Goal: Information Seeking & Learning: Understand process/instructions

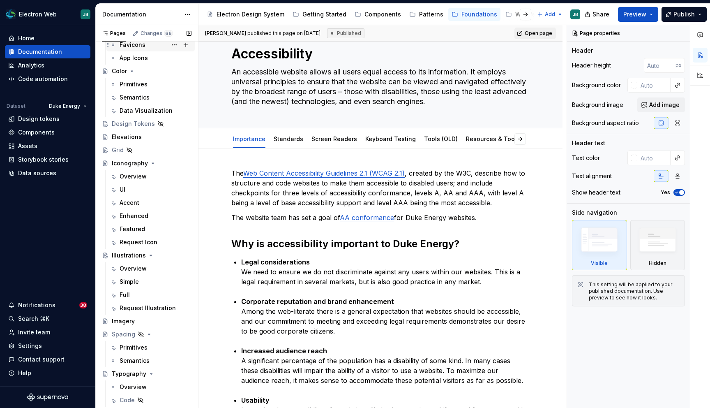
scroll to position [156, 0]
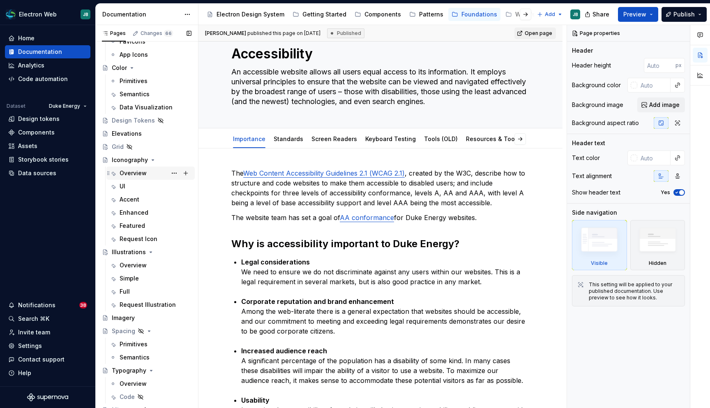
click at [139, 175] on div "Overview" at bounding box center [133, 173] width 27 height 8
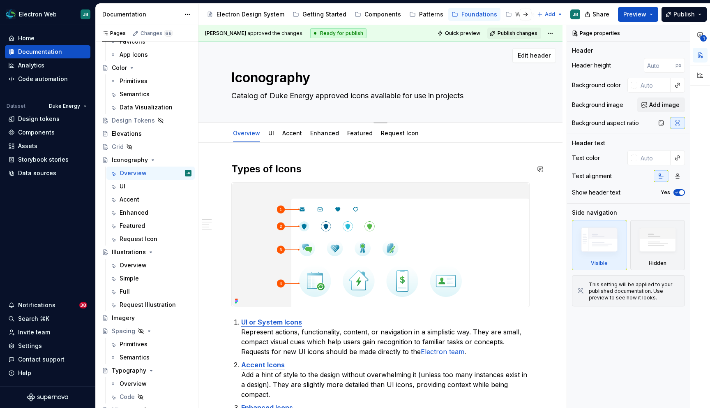
type textarea "*"
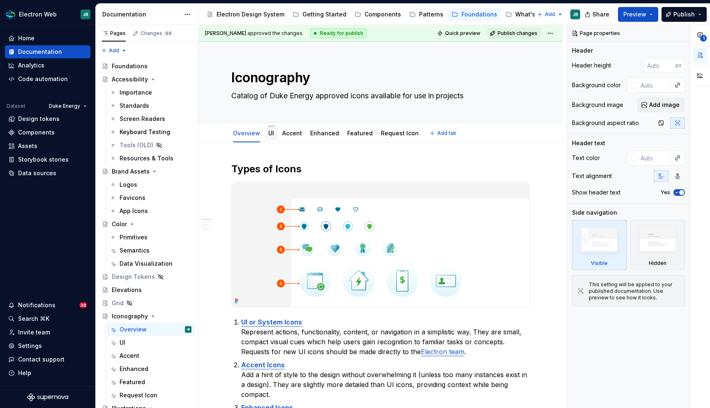
click at [271, 132] on link "UI" at bounding box center [271, 132] width 6 height 7
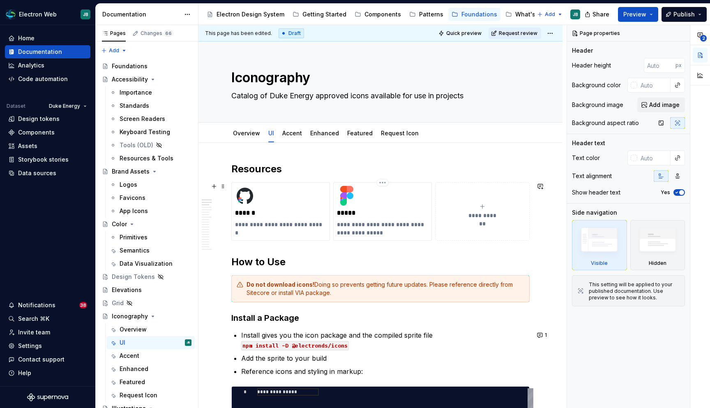
scroll to position [61, 0]
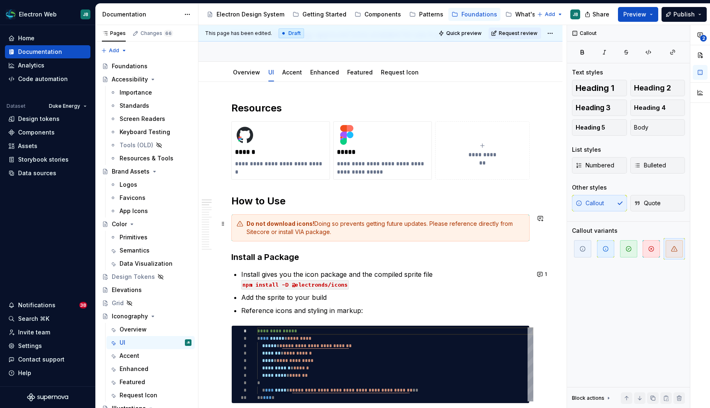
click at [428, 224] on div "Do not download icons! Doing so prevents getting future updates. Please referen…" at bounding box center [386, 227] width 278 height 16
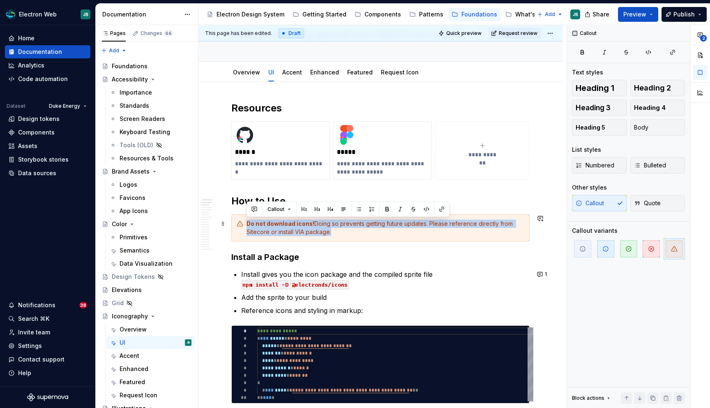
drag, startPoint x: 344, startPoint y: 232, endPoint x: 242, endPoint y: 225, distance: 102.2
click at [242, 225] on div "Do not download icons! Doing so prevents getting future updates. Please referen…" at bounding box center [380, 227] width 298 height 27
copy div "Do not download icons! Doing so prevents getting future updates. Please referen…"
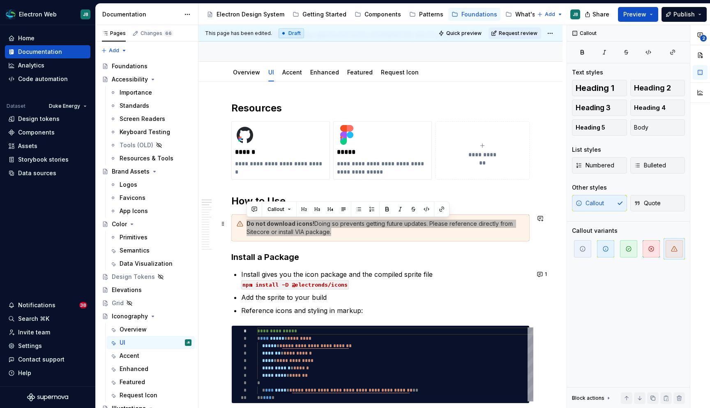
type textarea "*"
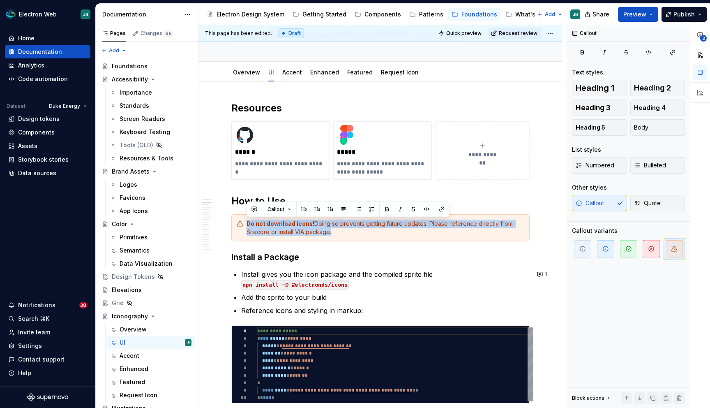
paste div
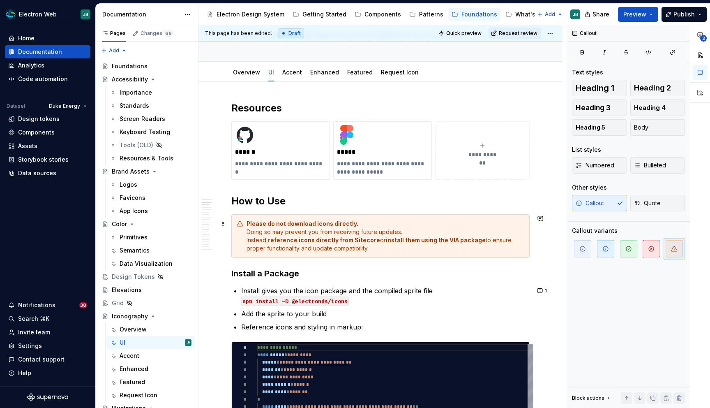
click at [244, 231] on div "Please do not download icons directly. Doing so may prevent you from receiving …" at bounding box center [380, 236] width 298 height 44
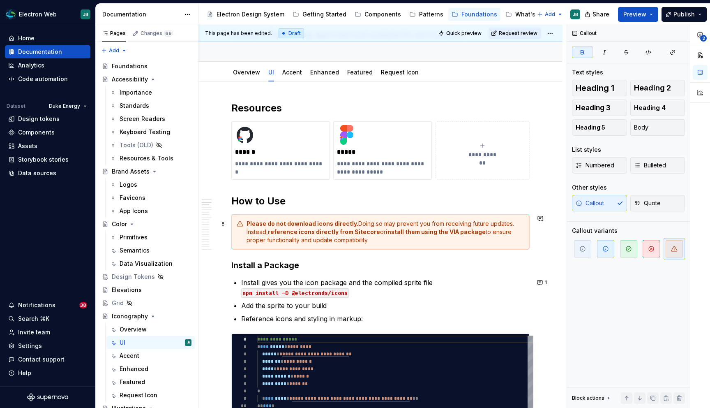
click at [455, 232] on strong "install them using the VIA package" at bounding box center [436, 231] width 100 height 7
drag, startPoint x: 455, startPoint y: 232, endPoint x: 418, endPoint y: 233, distance: 36.2
click at [418, 233] on strong "install them using the VIA package" at bounding box center [436, 231] width 100 height 7
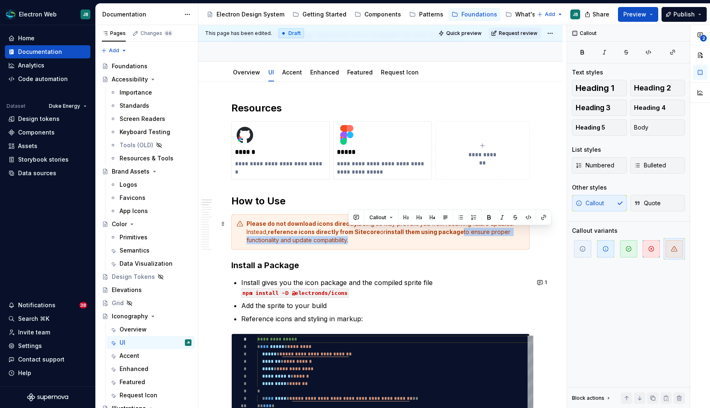
drag, startPoint x: 348, startPoint y: 241, endPoint x: 459, endPoint y: 233, distance: 111.2
click at [459, 233] on div "Please do not download icons directly. Doing so may prevent you from receiving …" at bounding box center [386, 231] width 278 height 25
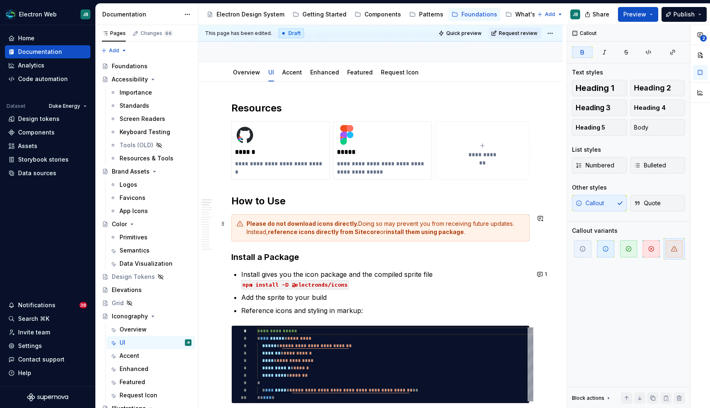
click at [364, 232] on strong "reference icons directly from Sitecore" at bounding box center [324, 231] width 112 height 7
click at [431, 230] on strong "install them using package" at bounding box center [447, 231] width 78 height 7
click at [483, 233] on strong "install them using package" at bounding box center [447, 231] width 78 height 7
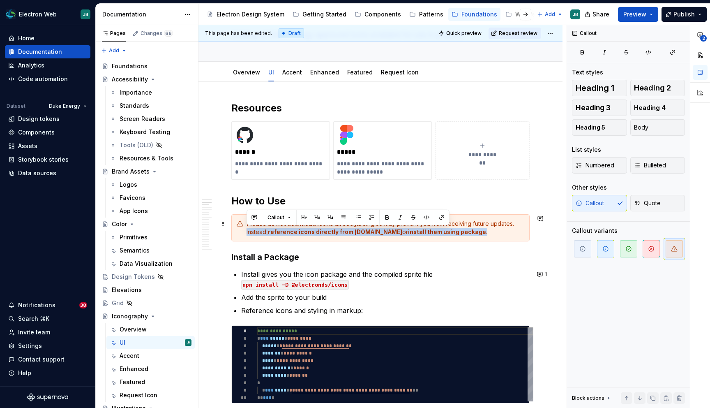
drag, startPoint x: 494, startPoint y: 233, endPoint x: 242, endPoint y: 232, distance: 251.9
click at [242, 232] on div "Please do not download icons directly. Doing so may prevent you from receiving …" at bounding box center [380, 227] width 298 height 27
click at [397, 254] on h3 "Install a Package" at bounding box center [380, 257] width 298 height 12
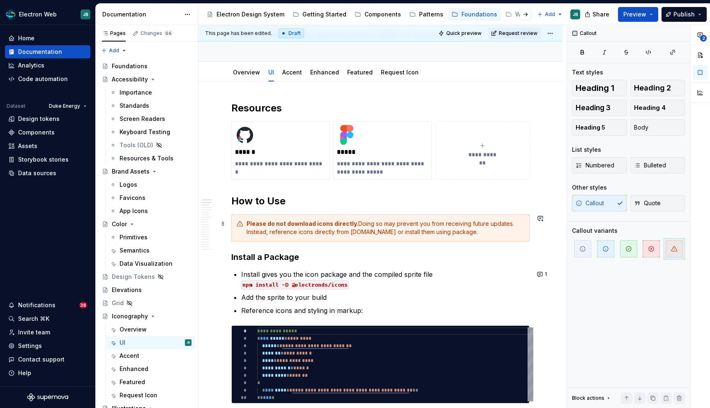
click at [457, 233] on div "Please do not download icons directly. Doing so may prevent you from receiving …" at bounding box center [386, 227] width 278 height 16
click at [261, 259] on h3 "Install a Package" at bounding box center [380, 257] width 298 height 12
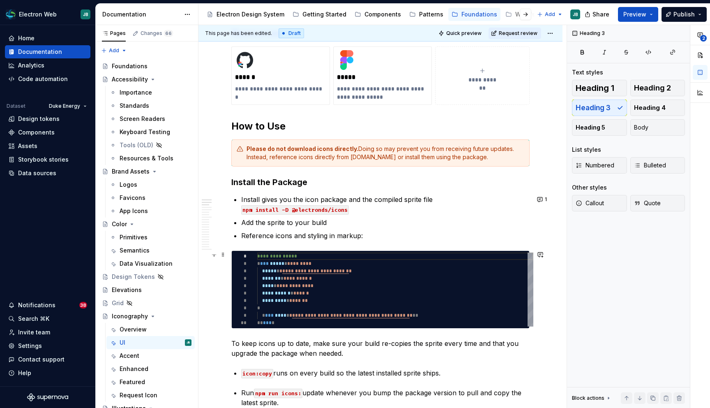
scroll to position [137, 0]
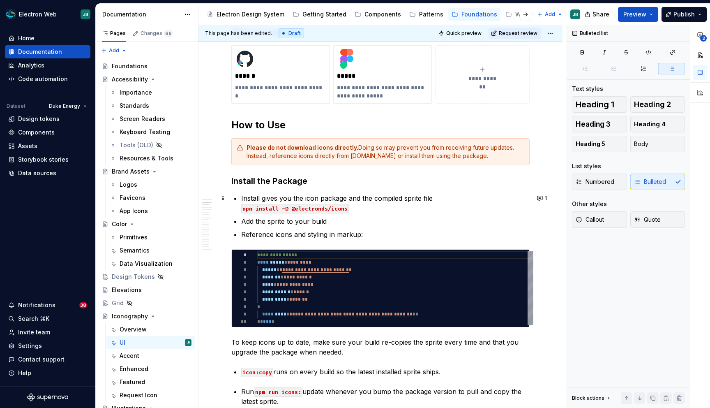
click at [249, 195] on p "Install gives you the icon package and the compiled sprite file npm install -D …" at bounding box center [385, 203] width 289 height 20
click at [467, 201] on p "The following gives you the icon package and the compiled sprite file npm insta…" at bounding box center [385, 203] width 289 height 20
click at [286, 199] on p "The following gives you the icon package and the compiled sprite file: npm inst…" at bounding box center [385, 203] width 289 height 20
click at [324, 198] on p "The following command gives you the icon package and the compiled sprite file: …" at bounding box center [385, 203] width 289 height 20
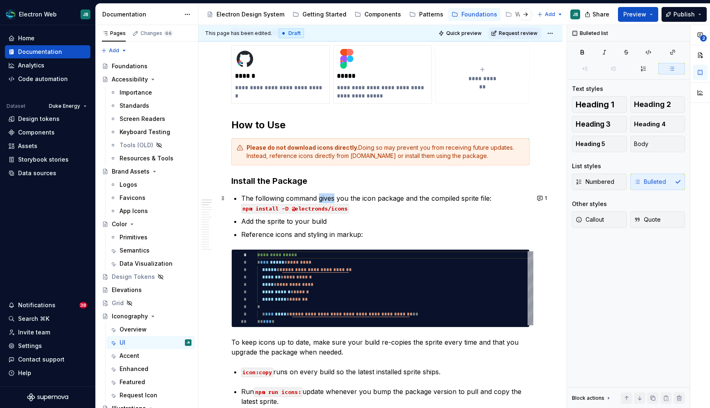
click at [324, 198] on p "The following command gives you the icon package and the compiled sprite file: …" at bounding box center [385, 203] width 289 height 20
click at [347, 196] on p "The following command installs you the icon package and the compiled sprite fil…" at bounding box center [385, 203] width 289 height 20
click at [479, 199] on p "The following command installs the icon package and the compiled sprite file: n…" at bounding box center [385, 203] width 289 height 20
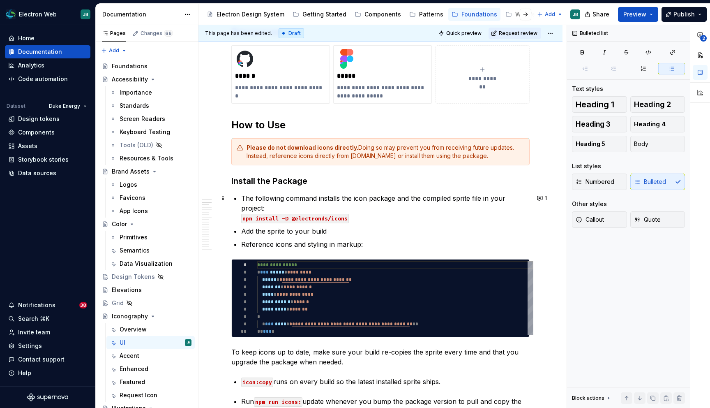
click at [324, 198] on p "The following command installs the icon package and the compiled sprite file in…" at bounding box center [385, 208] width 289 height 30
click at [588, 181] on span "Numbered" at bounding box center [595, 182] width 39 height 8
click at [335, 226] on p "Add the sprite to your build" at bounding box center [385, 231] width 289 height 10
click at [547, 197] on button "1" at bounding box center [543, 198] width 16 height 12
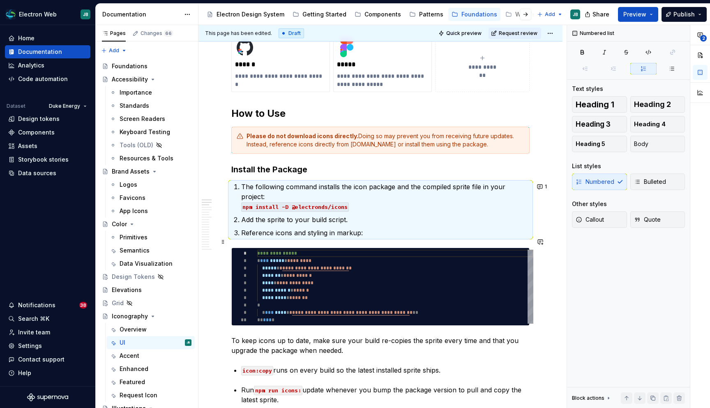
scroll to position [152, 0]
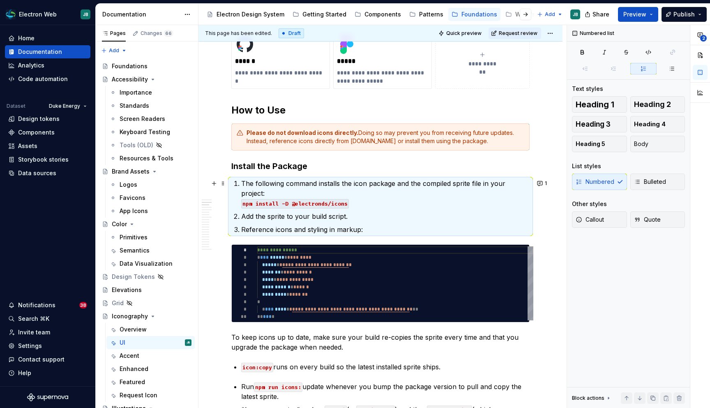
click at [401, 182] on p "The following command installs the icon package and the compiled sprite file in…" at bounding box center [385, 193] width 289 height 30
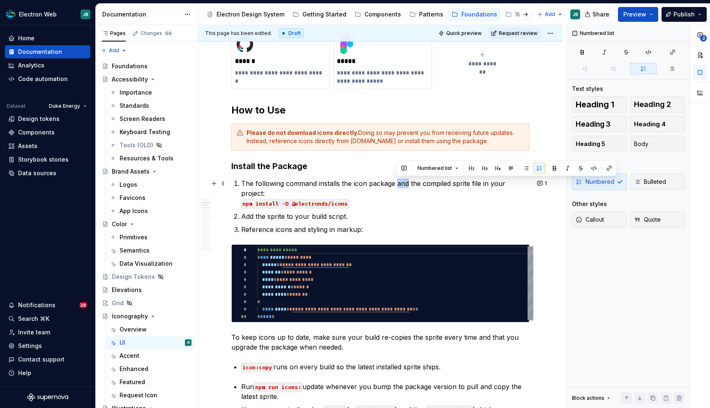
click at [401, 182] on p "The following command installs the icon package and the compiled sprite file in…" at bounding box center [385, 193] width 289 height 30
click at [456, 185] on p "The following command installs the icon package including the compiled sprite f…" at bounding box center [385, 193] width 289 height 30
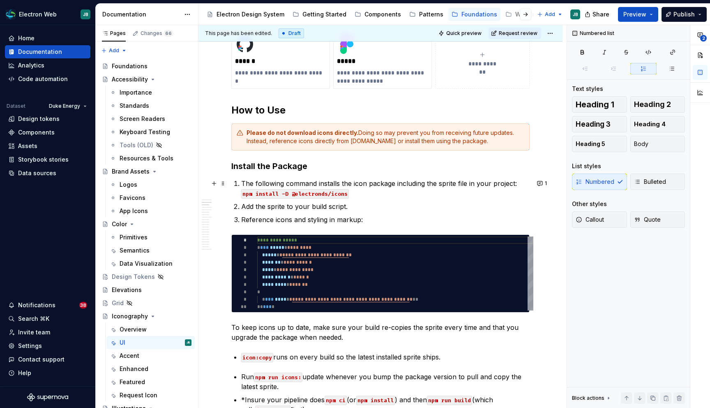
click at [387, 197] on p "The following command installs the icon package including the sprite file in yo…" at bounding box center [385, 188] width 289 height 20
type textarea "*"
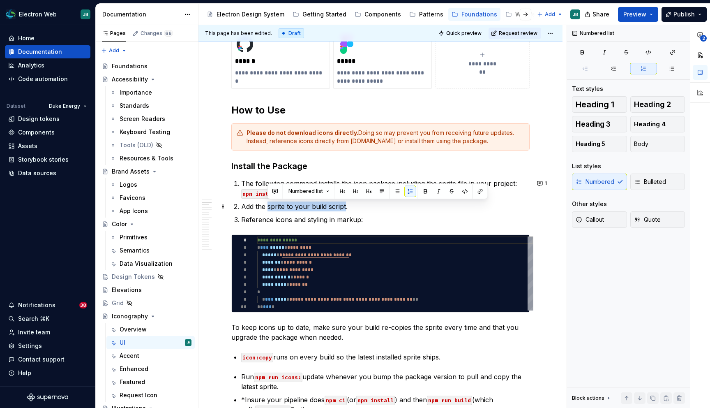
drag, startPoint x: 344, startPoint y: 205, endPoint x: 268, endPoint y: 206, distance: 76.9
click at [268, 206] on p "Add the sprite to your build script." at bounding box center [385, 206] width 289 height 10
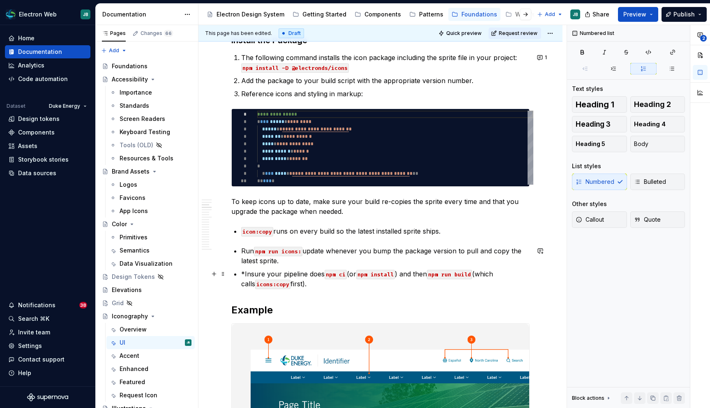
scroll to position [279, 0]
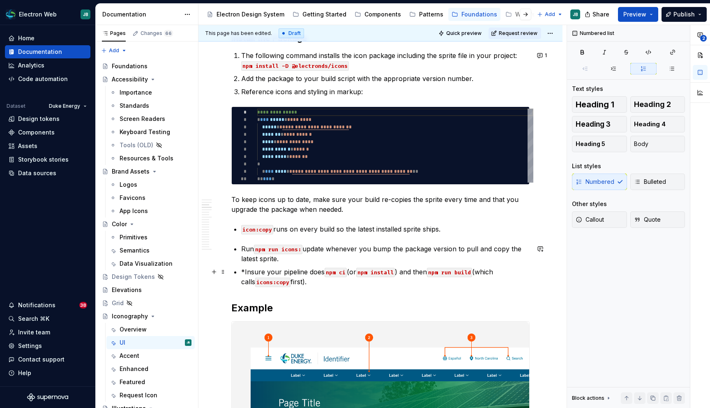
click at [247, 271] on p "*Insure your pipeline does npm ci (or npm install ) and then npm run build (whi…" at bounding box center [385, 277] width 289 height 20
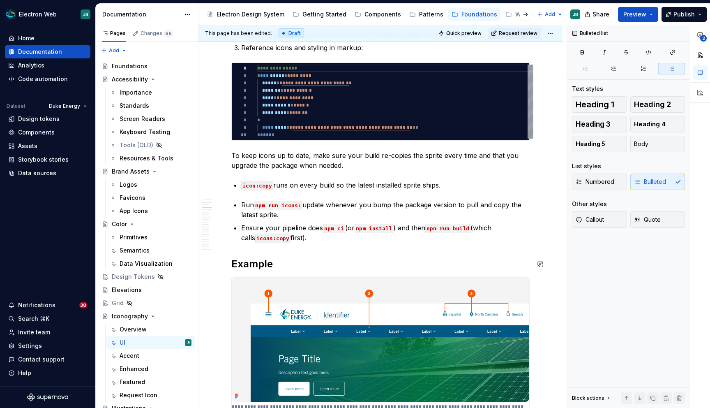
scroll to position [325, 0]
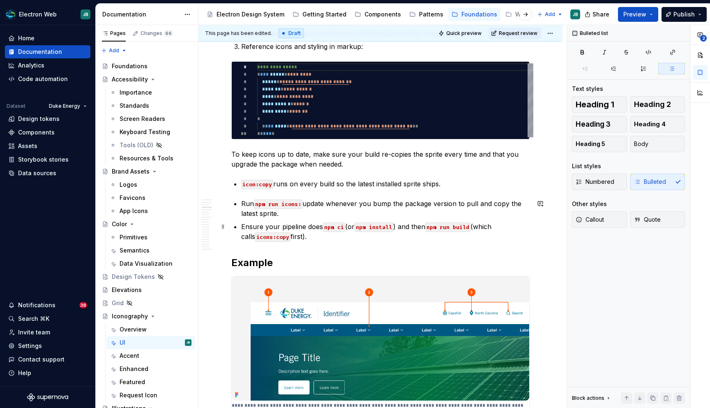
click at [314, 228] on p "Ensure your pipeline does npm ci (or npm install ) and then npm run build (whic…" at bounding box center [385, 232] width 289 height 20
click at [314, 227] on p "Ensure your pipeline does npm ci (or npm install ) and then npm run build (whic…" at bounding box center [385, 232] width 289 height 20
click at [314, 238] on p "Ensure your pipeline does npm ci (or npm install ) and then npm run build (whic…" at bounding box center [385, 232] width 289 height 20
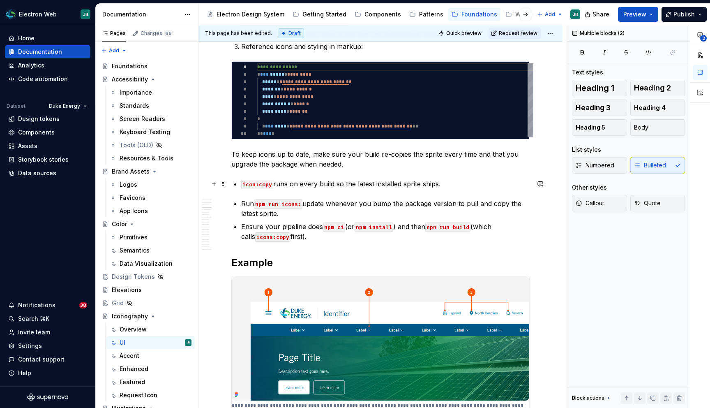
drag, startPoint x: 303, startPoint y: 236, endPoint x: 238, endPoint y: 182, distance: 84.1
click at [545, 183] on button "button" at bounding box center [541, 184] width 12 height 12
click at [473, 196] on p "**********" at bounding box center [484, 198] width 121 height 9
click at [541, 227] on icon "Send" at bounding box center [541, 228] width 8 height 8
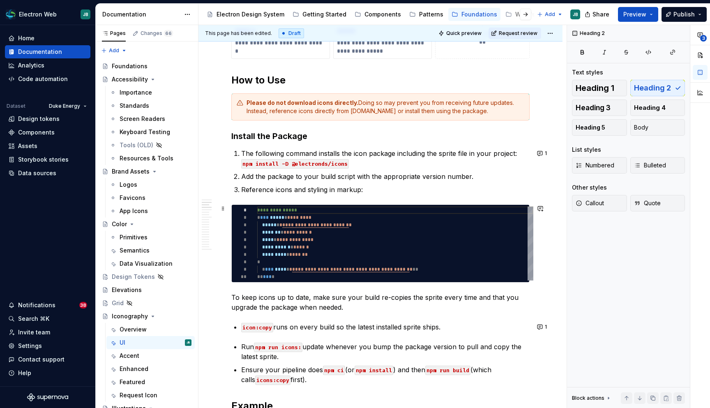
scroll to position [181, 0]
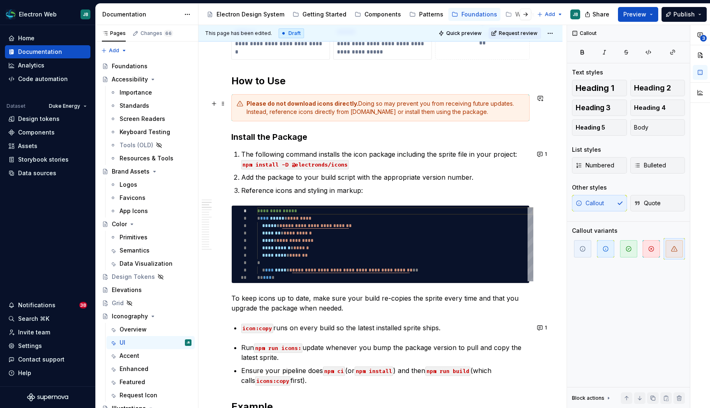
click at [377, 107] on div "Please do not download icons directly. Doing so may prevent you from receiving …" at bounding box center [386, 107] width 278 height 16
copy div "Please do not download icons directly. Doing so may prevent you from receiving …"
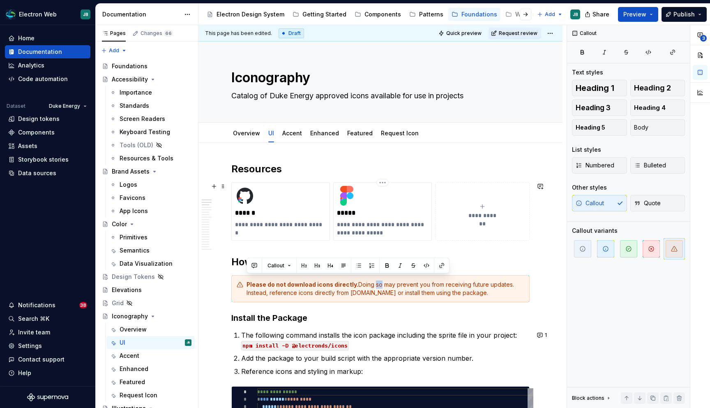
scroll to position [16, 0]
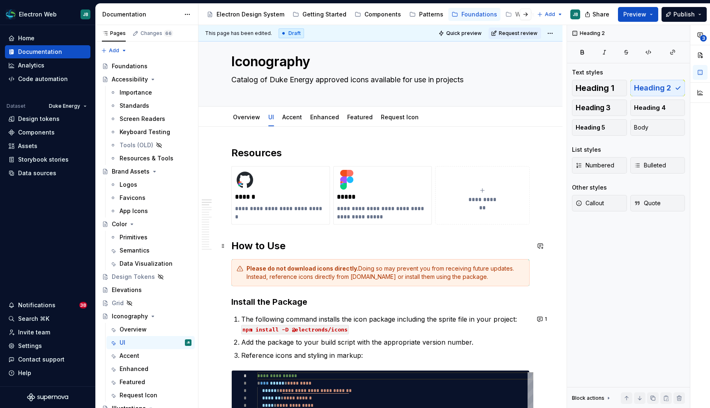
click at [315, 248] on h2 "How to Use" at bounding box center [380, 245] width 298 height 13
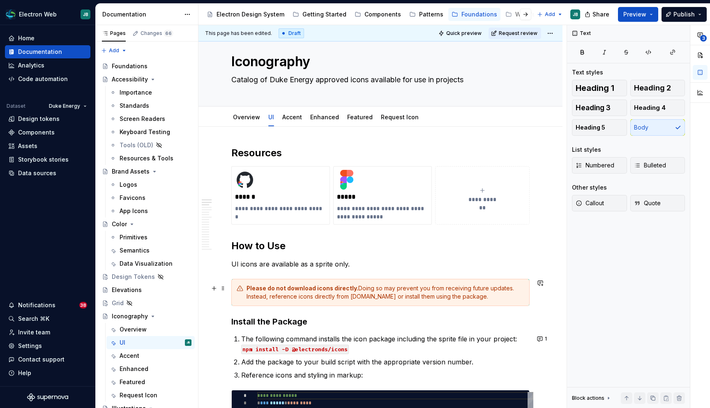
click at [323, 289] on strong "Please do not download icons directly." at bounding box center [303, 287] width 112 height 7
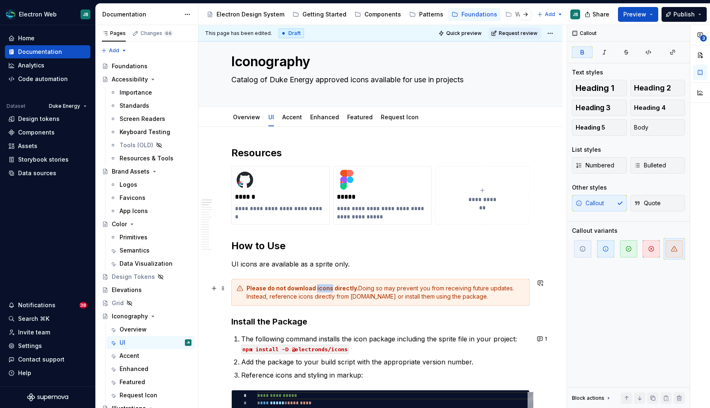
click at [323, 289] on strong "Please do not download icons directly." at bounding box center [303, 287] width 112 height 7
click at [332, 290] on strong "Please do not download icons directly." at bounding box center [303, 287] width 112 height 7
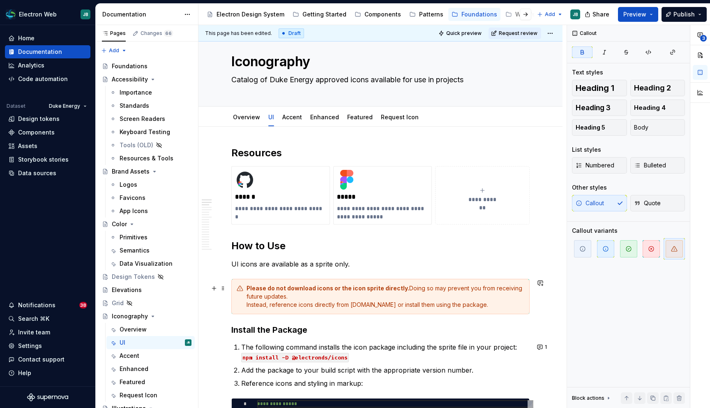
click at [242, 305] on div "Please do not download icons or the icon sprite directly. Doing so may prevent …" at bounding box center [380, 296] width 298 height 35
click at [288, 310] on div "Please do not download icons or the icon sprite directly. Doing so may prevent …" at bounding box center [380, 296] width 298 height 35
click at [254, 297] on div "Please do not download icons or the icon sprite directly. Doing so may prevent …" at bounding box center [386, 296] width 278 height 25
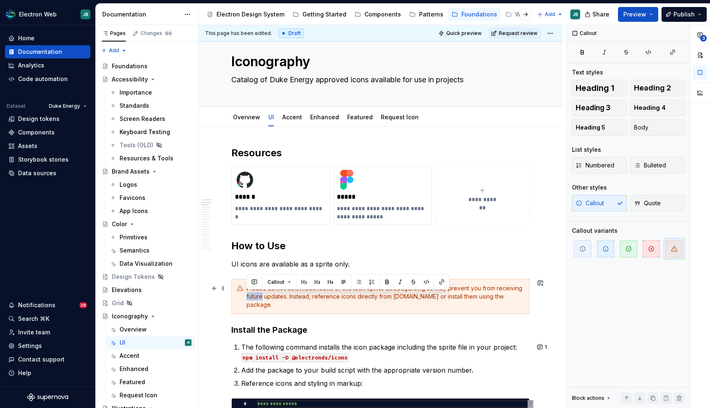
click at [254, 297] on div "Please do not download icons or the icon sprite directly. Doing so may prevent …" at bounding box center [386, 296] width 278 height 25
click at [321, 303] on div "Please do not download icons or the icon sprite directly. Doing so may prevent …" at bounding box center [386, 296] width 278 height 25
drag, startPoint x: 275, startPoint y: 307, endPoint x: 296, endPoint y: 296, distance: 23.4
click at [296, 296] on div "Please do not download icons or the icon sprite directly. Doing so may prevent …" at bounding box center [386, 296] width 278 height 25
click at [293, 293] on div "Please do not download icons or the icon sprite directly. Doing so may prevent …" at bounding box center [386, 296] width 278 height 25
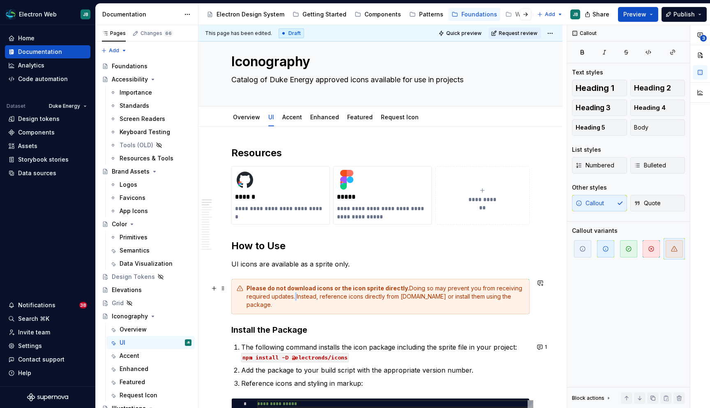
click at [293, 293] on div "Please do not download icons or the icon sprite directly. Doing so may prevent …" at bounding box center [386, 296] width 278 height 25
copy div "Please do not download icons or the icon sprite directly. Doing so may prevent …"
click at [284, 307] on div "Please do not download icons or the icon sprite directly. Doing so may prevent …" at bounding box center [386, 296] width 278 height 25
drag, startPoint x: 284, startPoint y: 307, endPoint x: 295, endPoint y: 294, distance: 16.6
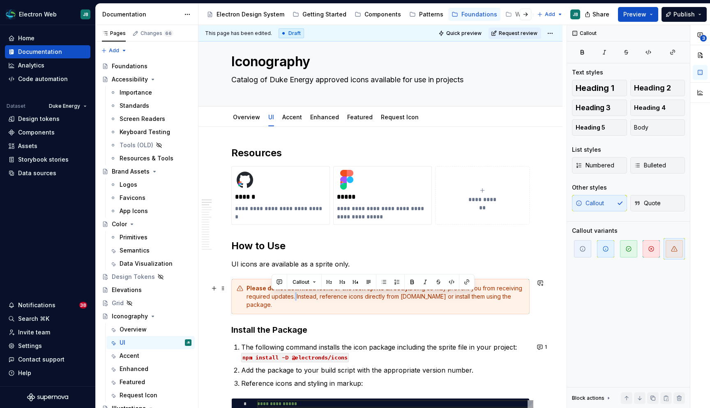
click at [295, 294] on div "Please do not download icons or the icon sprite directly. Doing so may prevent …" at bounding box center [386, 296] width 278 height 25
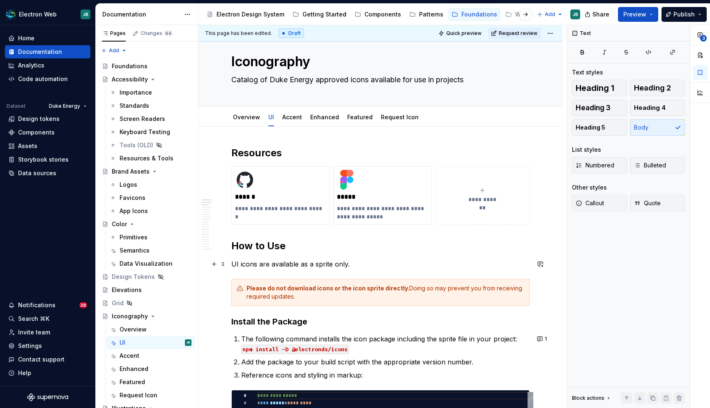
click at [363, 263] on p "UI icons are available as a sprite only." at bounding box center [380, 264] width 298 height 10
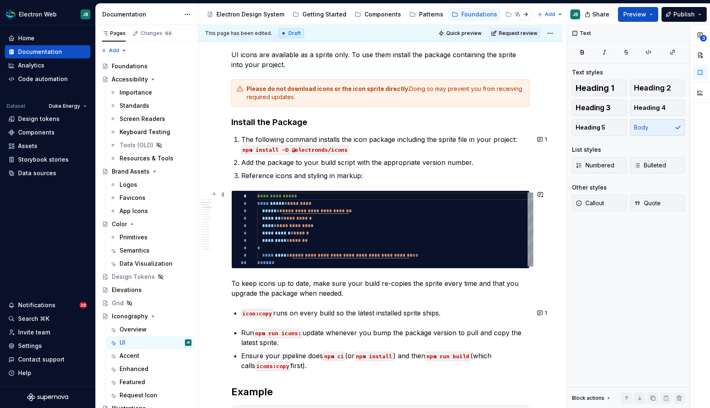
scroll to position [231, 0]
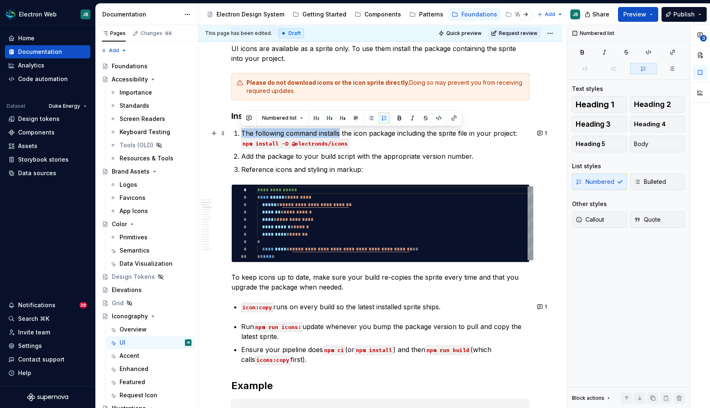
drag, startPoint x: 339, startPoint y: 132, endPoint x: 241, endPoint y: 134, distance: 97.8
click at [241, 134] on p "The following command installs the icon package including the sprite file in yo…" at bounding box center [385, 138] width 289 height 20
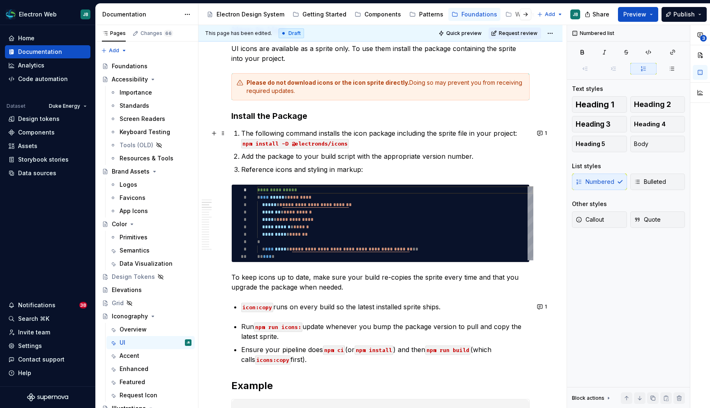
click at [246, 133] on p "The following command installs the icon package including the sprite file in yo…" at bounding box center [385, 138] width 289 height 20
click at [339, 133] on p "Run the following command installs the icon package including the sprite file i…" at bounding box center [385, 138] width 289 height 20
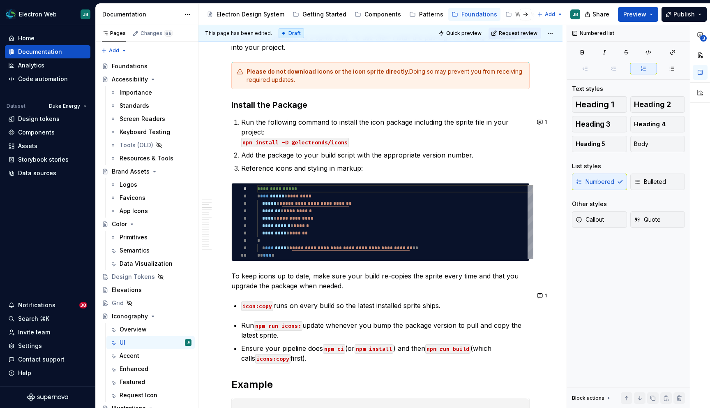
scroll to position [212, 0]
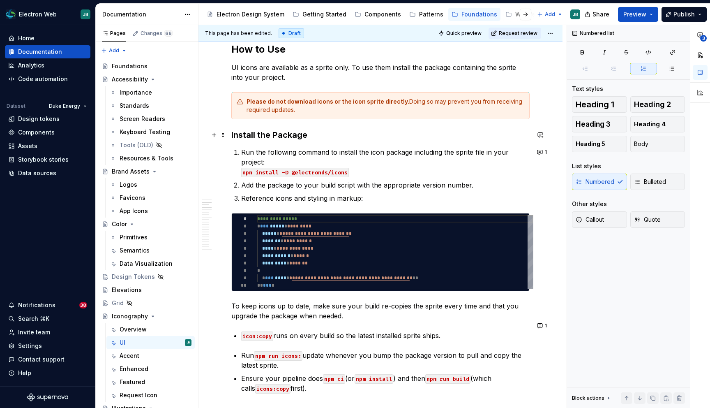
click at [243, 133] on h3 "Install the Package" at bounding box center [380, 135] width 298 height 12
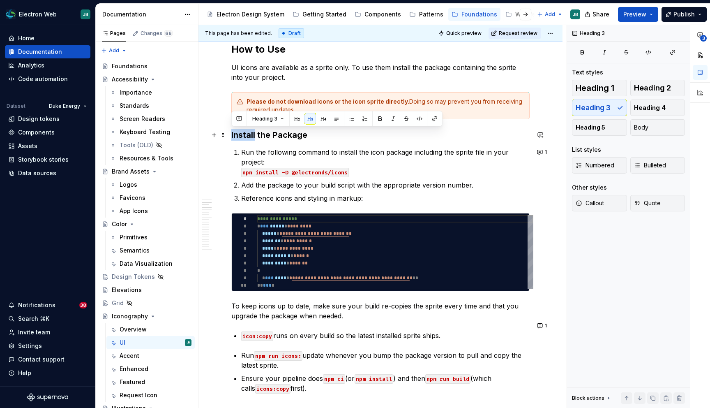
click at [243, 133] on h3 "Install the Package" at bounding box center [380, 135] width 298 height 12
click at [387, 301] on p "To keep icons up to date, make sure your build re-copies the sprite every time …" at bounding box center [380, 311] width 298 height 20
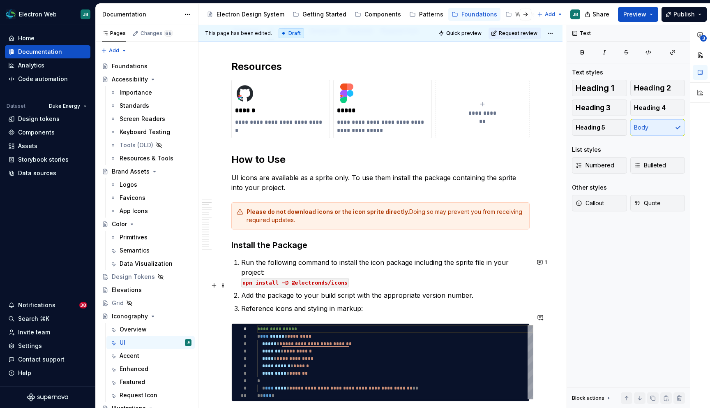
scroll to position [0, 0]
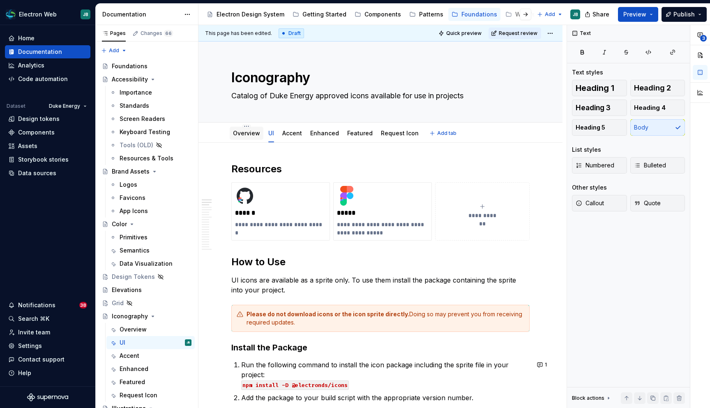
click at [242, 130] on link "Overview" at bounding box center [246, 132] width 27 height 7
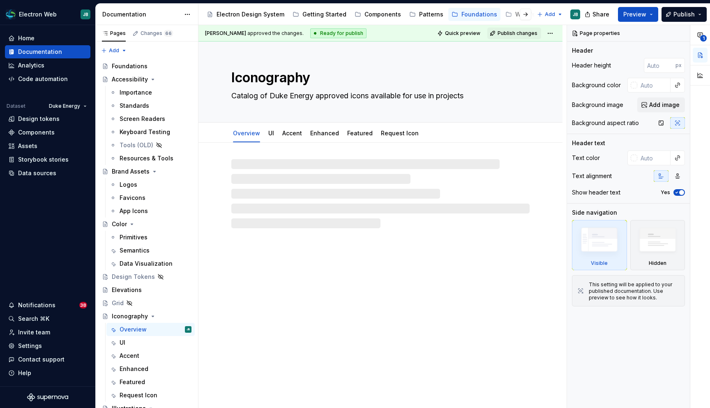
type textarea "*"
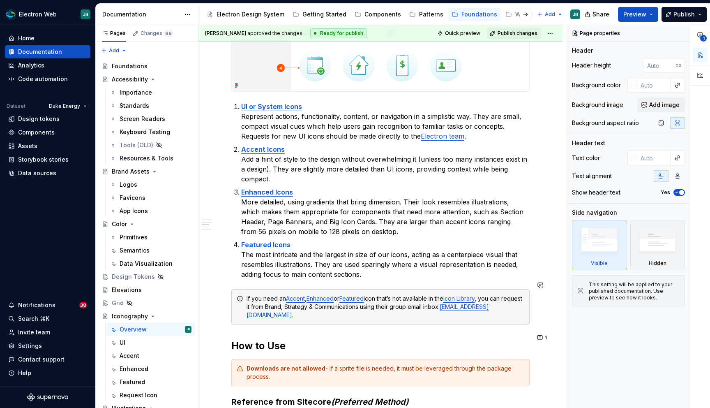
scroll to position [413, 0]
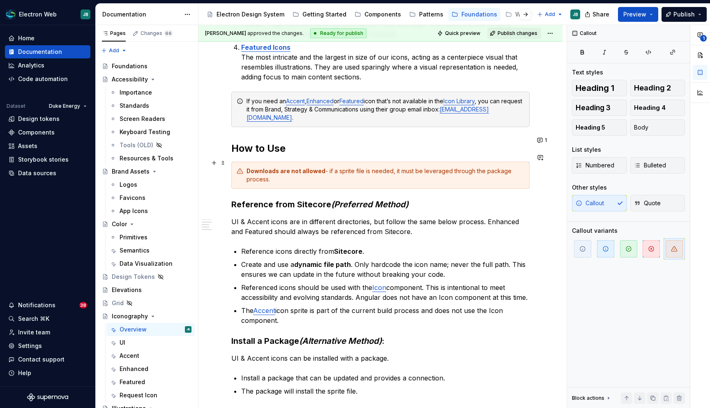
click at [334, 167] on div "Downloads are not allowed - if a sprite file is needed, it must be leveraged th…" at bounding box center [386, 175] width 278 height 16
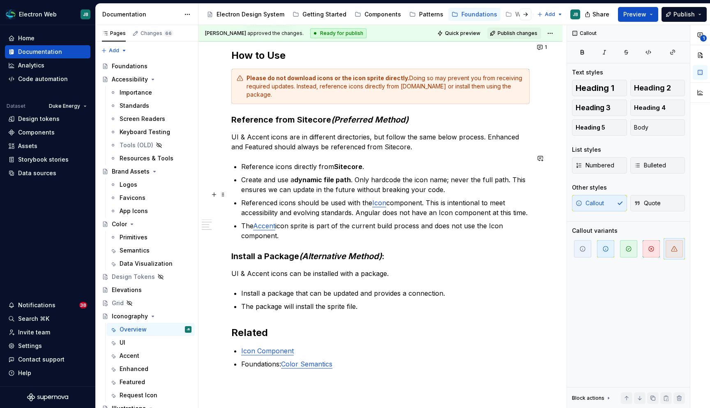
scroll to position [497, 0]
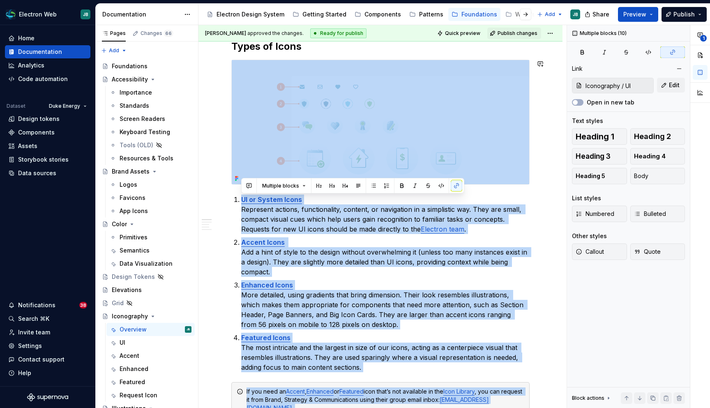
type input "Iconography / Enhanced"
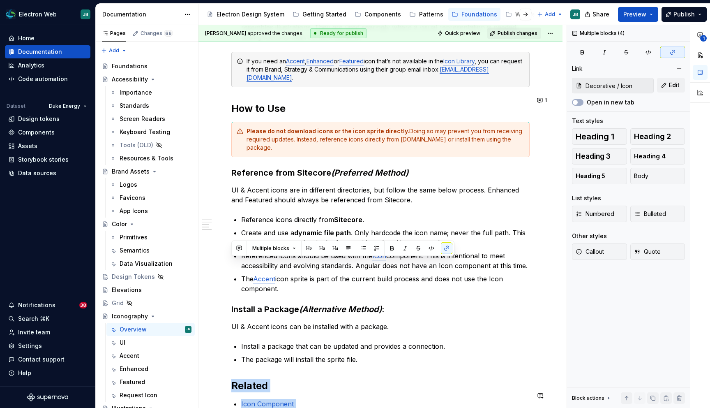
scroll to position [610, 0]
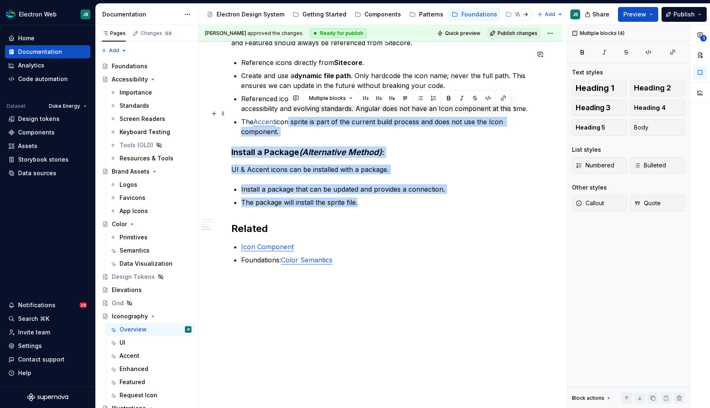
drag, startPoint x: 365, startPoint y: 305, endPoint x: 290, endPoint y: 111, distance: 207.7
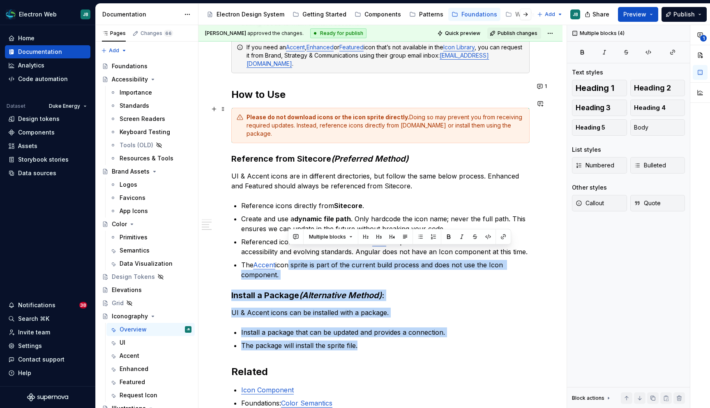
scroll to position [466, 0]
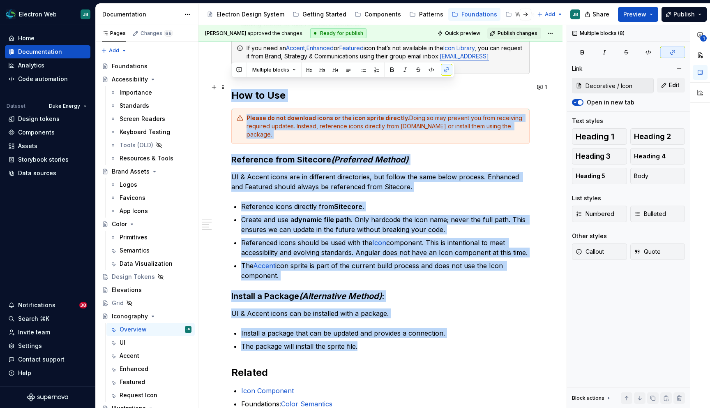
click at [233, 89] on h2 "How to Use" at bounding box center [380, 95] width 298 height 13
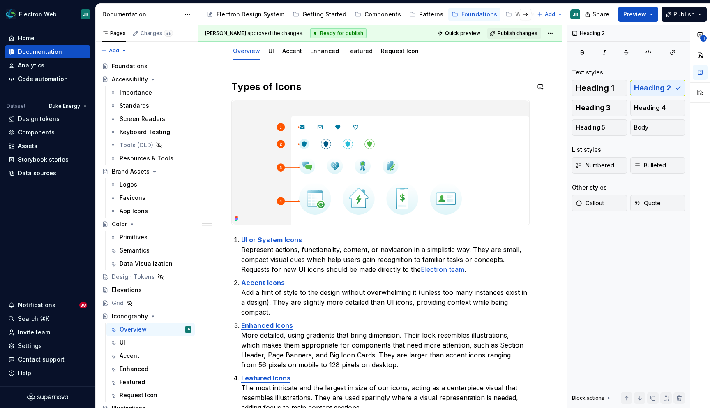
scroll to position [0, 0]
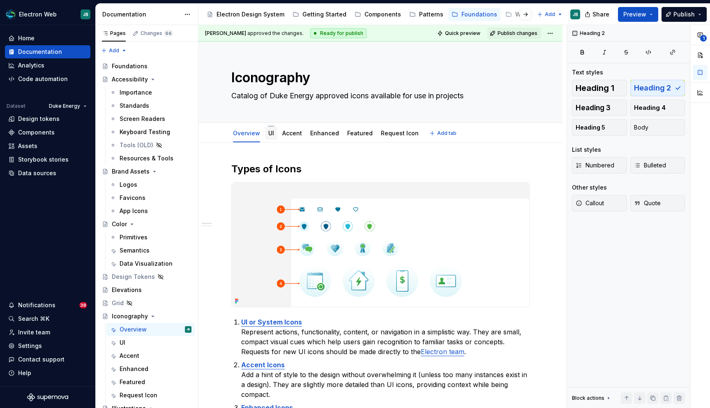
click at [272, 132] on link "UI" at bounding box center [271, 132] width 6 height 7
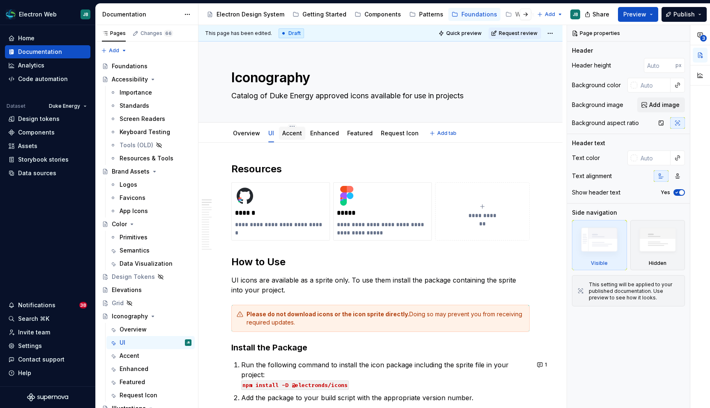
click at [293, 136] on link "Accent" at bounding box center [292, 132] width 20 height 7
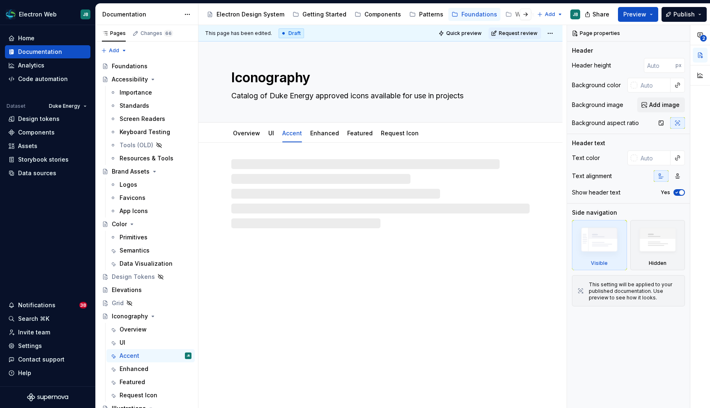
type textarea "*"
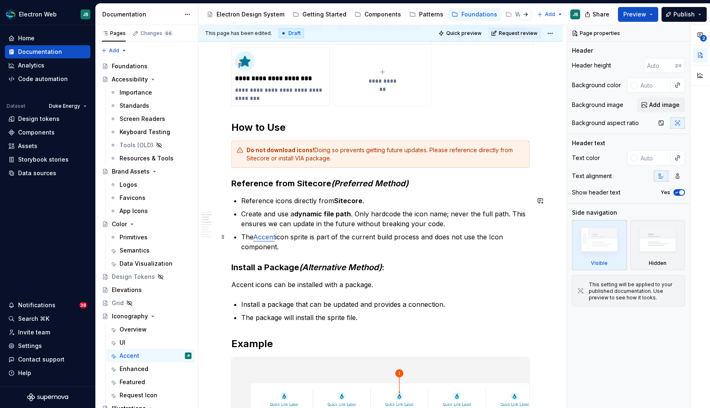
scroll to position [202, 0]
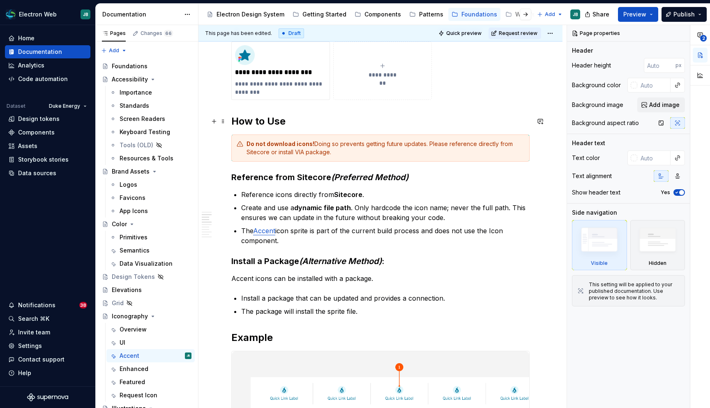
click at [301, 123] on h2 "How to Use" at bounding box center [380, 121] width 298 height 13
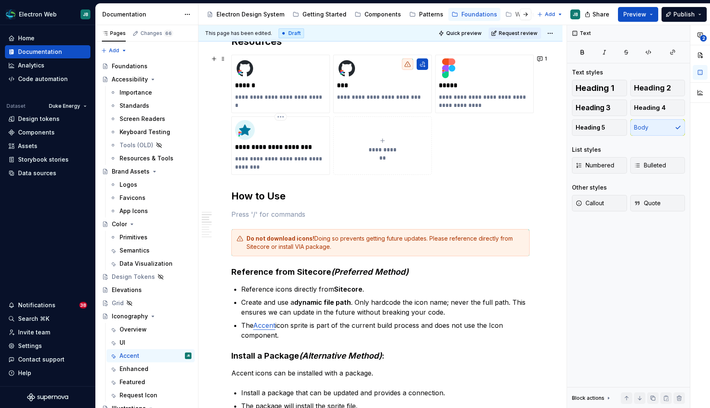
scroll to position [126, 0]
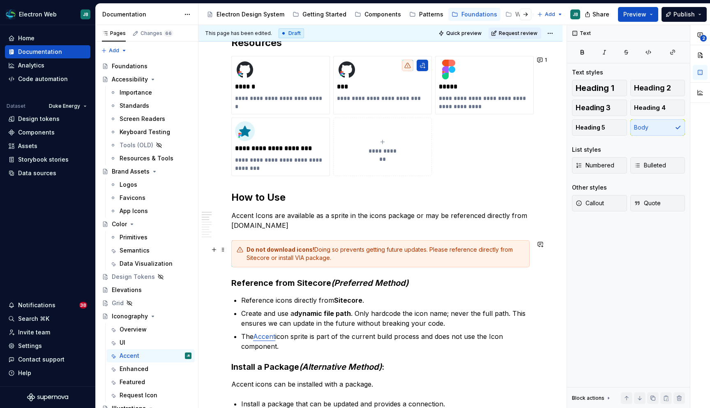
click at [309, 254] on div "Do not download icons! Doing so prevents getting future updates. Please referen…" at bounding box center [386, 253] width 278 height 16
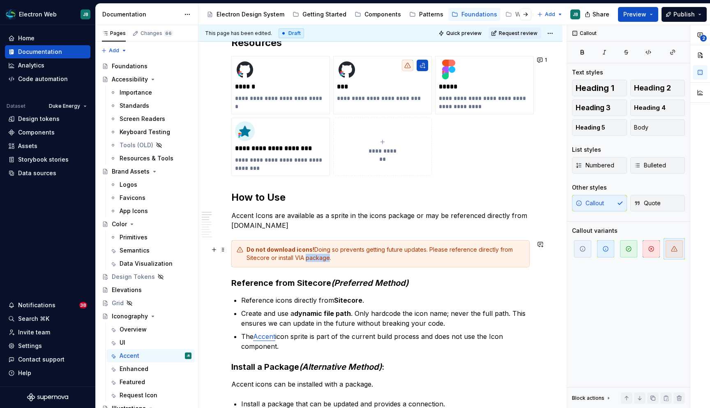
click at [309, 254] on div "Do not download icons! Doing so prevents getting future updates. Please referen…" at bounding box center [386, 253] width 278 height 16
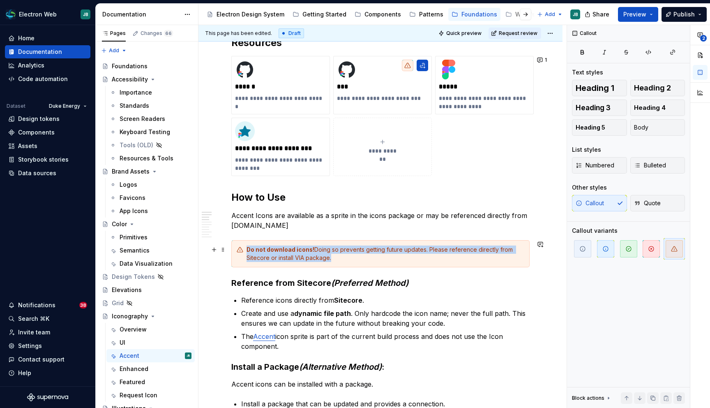
click at [309, 254] on div "Do not download icons! Doing so prevents getting future updates. Please referen…" at bounding box center [386, 253] width 278 height 16
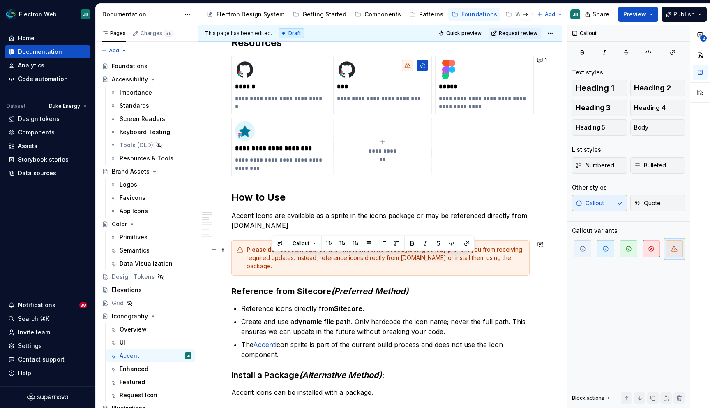
drag, startPoint x: 276, startPoint y: 267, endPoint x: 296, endPoint y: 258, distance: 22.2
click at [296, 258] on div "Please do not download icons or the icon sprite directly. Doing so may prevent …" at bounding box center [386, 257] width 278 height 25
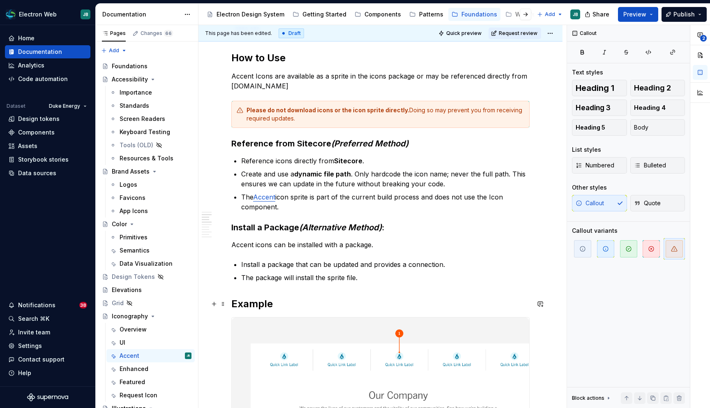
scroll to position [266, 0]
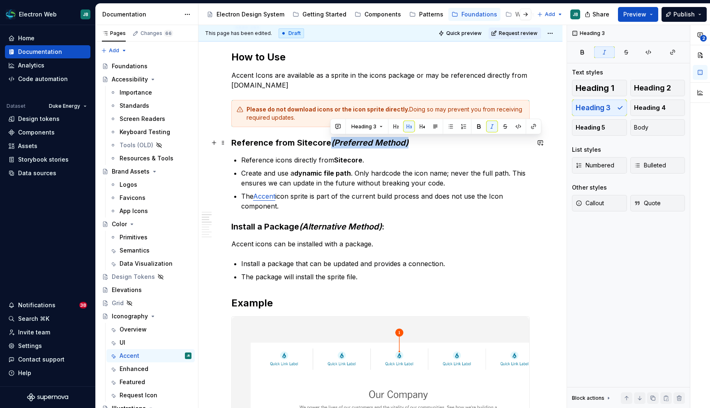
drag, startPoint x: 413, startPoint y: 141, endPoint x: 330, endPoint y: 143, distance: 82.6
click at [330, 143] on h3 "Reference from Sitecore (Preferred Method)" at bounding box center [380, 143] width 298 height 12
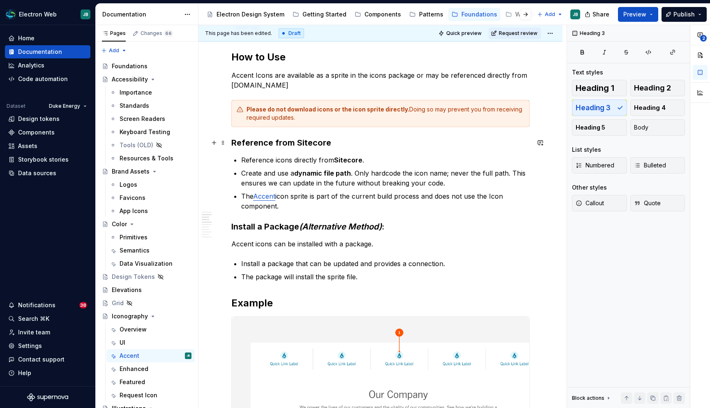
click at [311, 144] on h3 "Reference from Sitecore" at bounding box center [380, 143] width 298 height 12
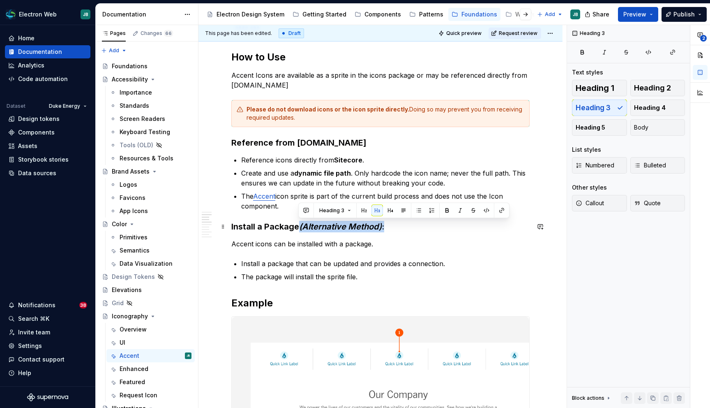
drag, startPoint x: 392, startPoint y: 226, endPoint x: 299, endPoint y: 228, distance: 92.9
click at [299, 228] on h3 "Install a Package (Alternative Method) :" at bounding box center [380, 227] width 298 height 12
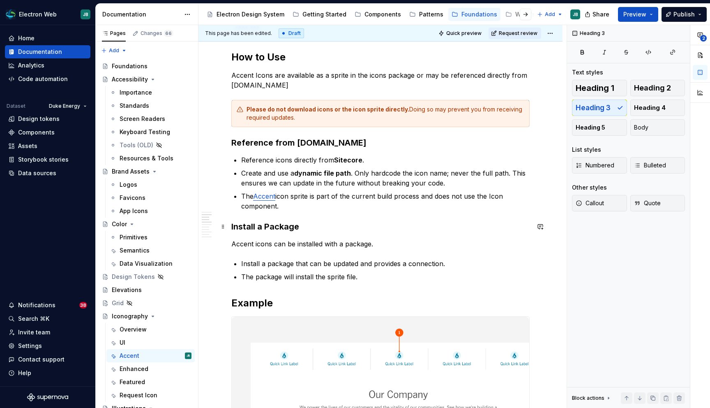
click at [264, 226] on h3 "Install a Package" at bounding box center [380, 227] width 298 height 12
click at [261, 226] on h3 "Install a Package" at bounding box center [380, 227] width 298 height 12
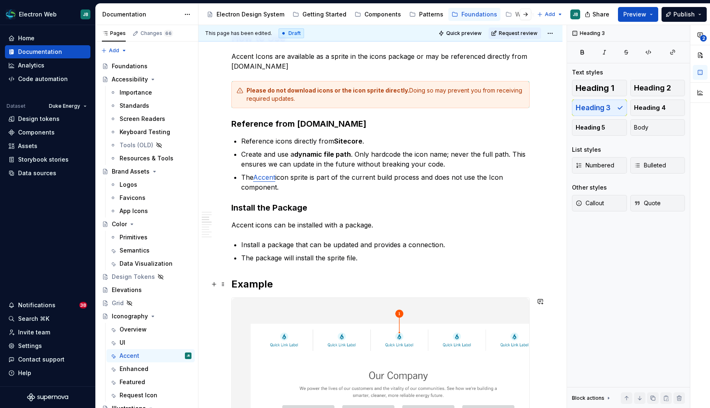
scroll to position [274, 0]
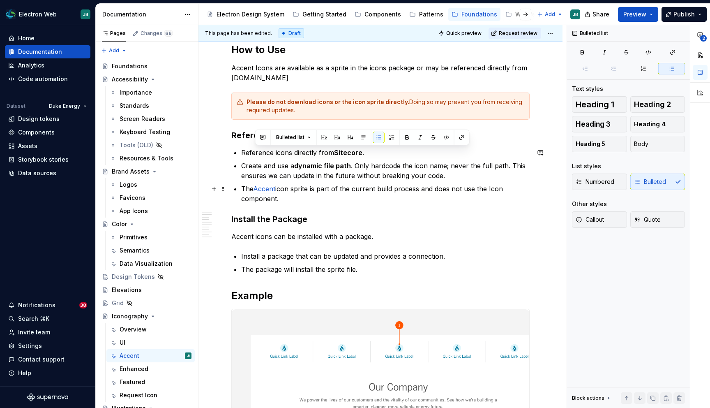
drag, startPoint x: 268, startPoint y: 152, endPoint x: 254, endPoint y: 192, distance: 42.9
click at [254, 192] on ul "Reference icons directly from Sitecore . Create and use a dynamic file path . O…" at bounding box center [385, 176] width 289 height 56
click at [389, 136] on button "button" at bounding box center [392, 138] width 12 height 12
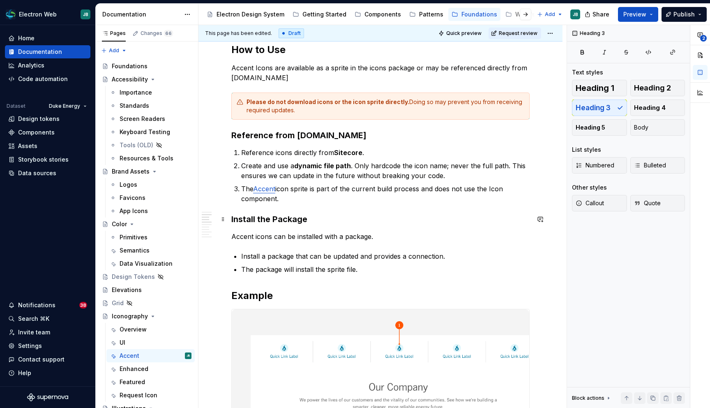
click at [408, 215] on h3 "Install the Package" at bounding box center [380, 219] width 298 height 12
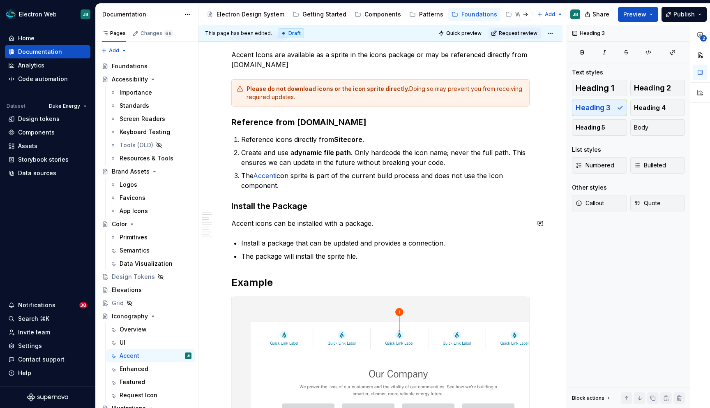
scroll to position [286, 0]
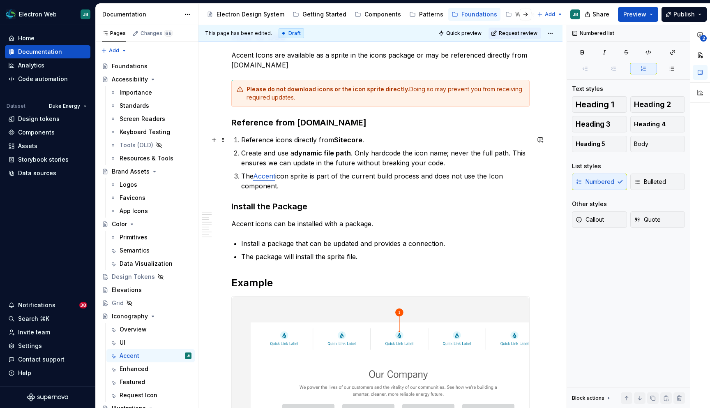
click at [242, 139] on p "Reference icons directly from Sitecore ." at bounding box center [385, 140] width 289 height 10
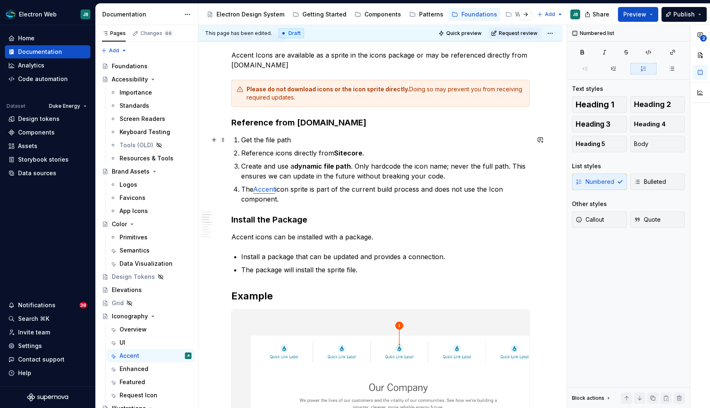
click at [303, 138] on p "Get the file path" at bounding box center [385, 140] width 289 height 10
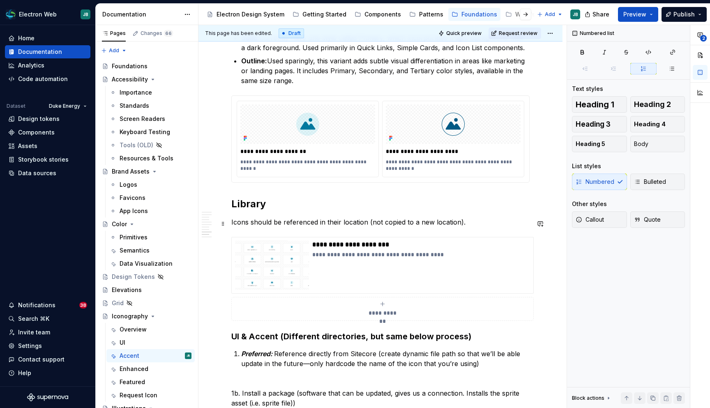
scroll to position [999, 0]
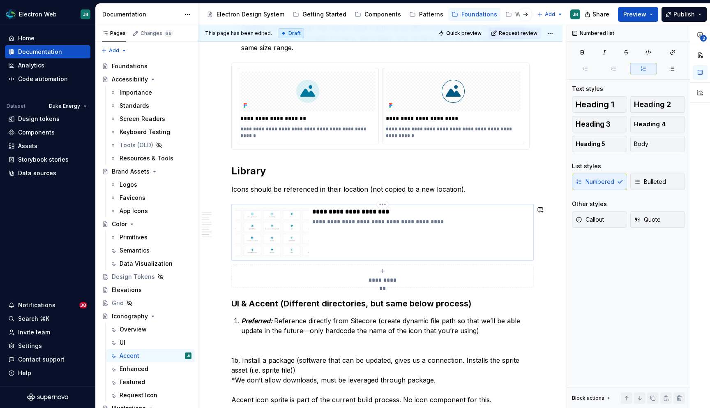
click at [281, 229] on img at bounding box center [272, 232] width 74 height 49
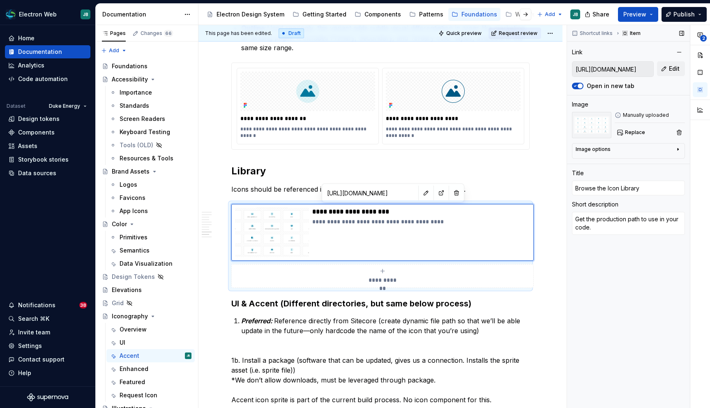
click at [638, 72] on input "[URL][DOMAIN_NAME]" at bounding box center [613, 69] width 81 height 15
click at [634, 65] on input "[URL][DOMAIN_NAME]" at bounding box center [613, 69] width 81 height 15
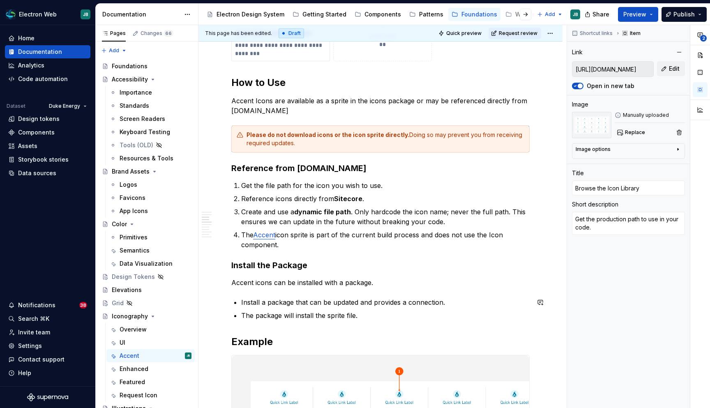
scroll to position [210, 0]
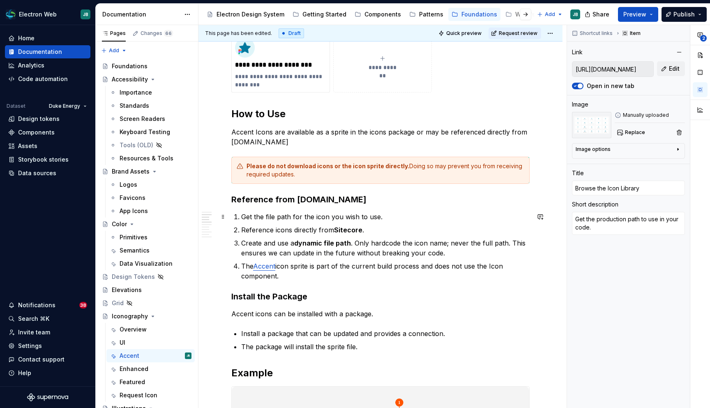
click at [388, 215] on p "Get the file path for the icon you wish to use." at bounding box center [385, 217] width 289 height 10
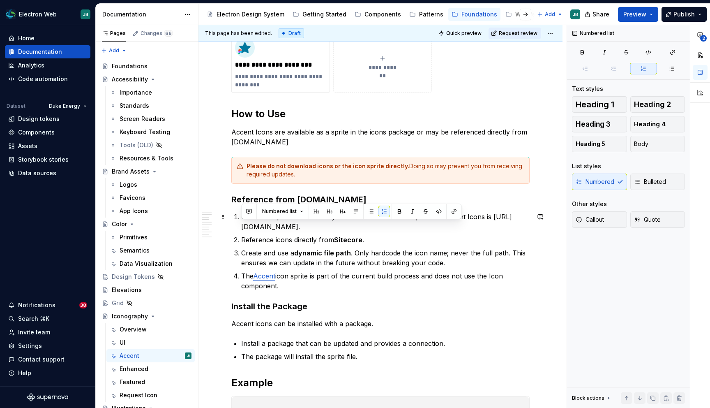
drag, startPoint x: 432, startPoint y: 227, endPoint x: 241, endPoint y: 228, distance: 190.3
click at [241, 228] on p "Get the file path for the icon you wish to use. The base path for Accent Icons …" at bounding box center [385, 222] width 289 height 20
click at [436, 210] on button "button" at bounding box center [439, 212] width 12 height 12
click at [465, 226] on p "Get the file path for the icon you wish to use. The base path for Accent Icons …" at bounding box center [385, 222] width 289 height 20
click at [384, 216] on p "Get the file path for the icon you wish to use. The base path for Accent Icons …" at bounding box center [385, 222] width 289 height 20
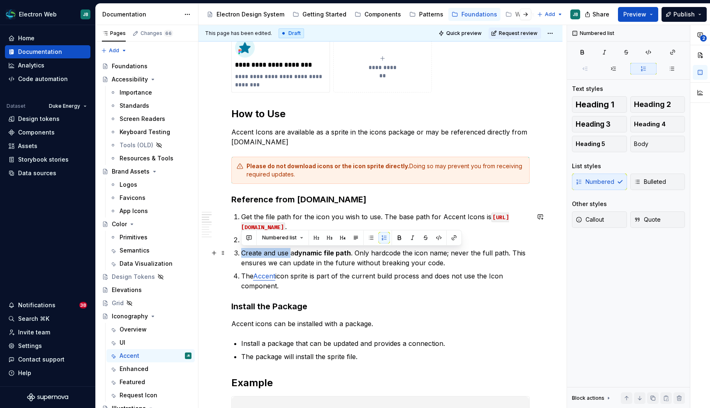
drag, startPoint x: 289, startPoint y: 254, endPoint x: 241, endPoint y: 253, distance: 48.5
click at [241, 253] on p "Create and use a dynamic file path . Only hardcode the icon name; never the ful…" at bounding box center [385, 258] width 289 height 20
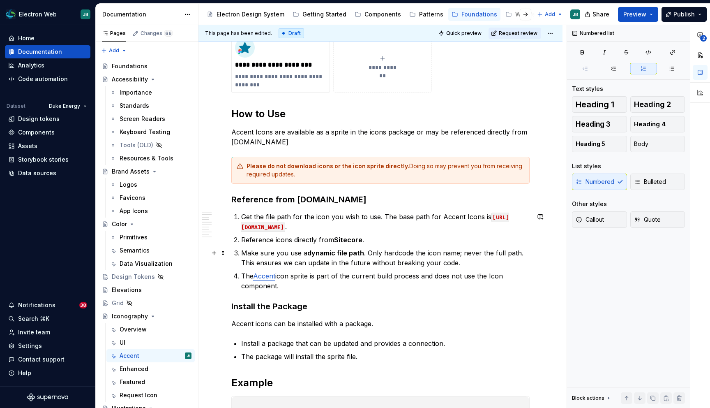
click at [365, 252] on p "Make sure you use a dynamic file path . Only hardcode the icon name; never the …" at bounding box center [385, 258] width 289 height 20
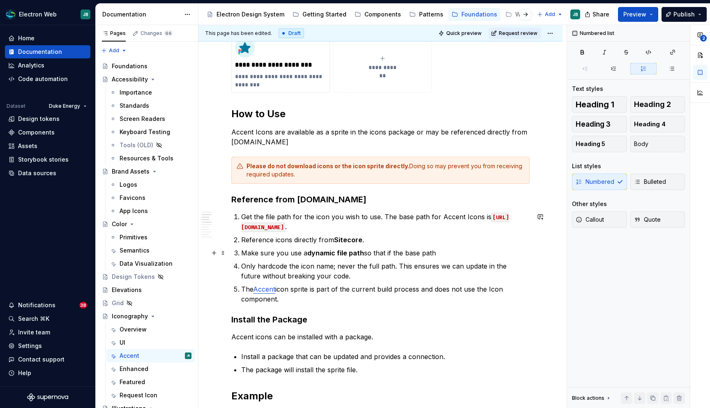
click at [450, 253] on p "Make sure you use a dynamic file path so that if the base path" at bounding box center [385, 253] width 289 height 10
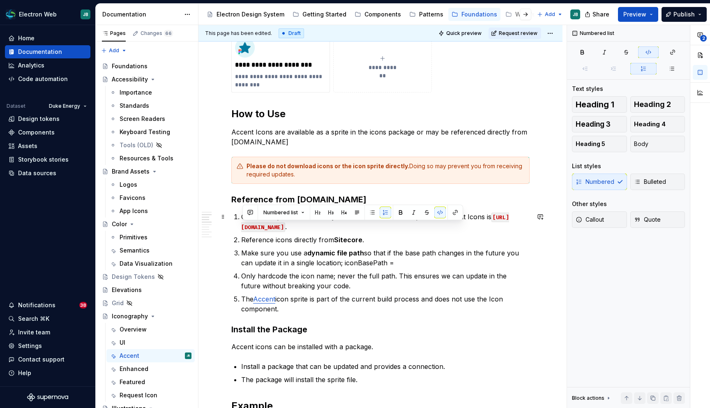
drag, startPoint x: 425, startPoint y: 227, endPoint x: 242, endPoint y: 224, distance: 182.5
click at [242, 224] on code "[URL][DOMAIN_NAME]" at bounding box center [375, 221] width 268 height 19
copy code "[URL][DOMAIN_NAME]"
click at [397, 261] on p "Make sure you use a dynamic file path so that if the base path changes in the f…" at bounding box center [385, 258] width 289 height 20
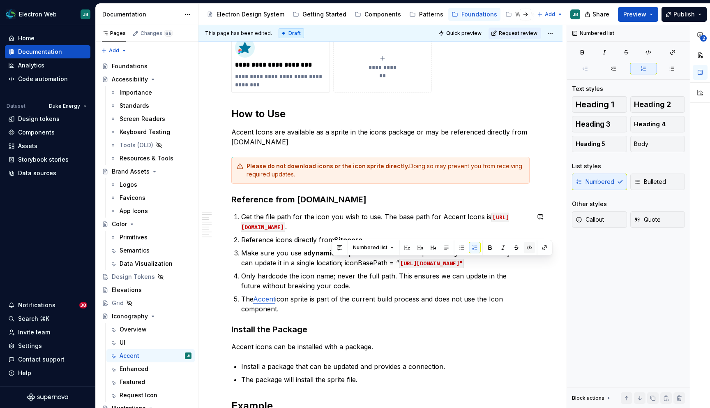
click at [527, 249] on button "button" at bounding box center [530, 248] width 12 height 12
click at [390, 268] on p "Make sure you use a dynamic file path so that if the base path changes in the f…" at bounding box center [385, 258] width 289 height 20
click at [331, 263] on p "Make sure you use a dynamic file path so that if the base path changes in the f…" at bounding box center [385, 258] width 289 height 20
click at [398, 268] on p "Make sure you use a dynamic file path so that if the base path changes in the f…" at bounding box center [385, 258] width 289 height 20
click at [299, 238] on p "Reference icons directly from Sitecore ." at bounding box center [385, 240] width 289 height 10
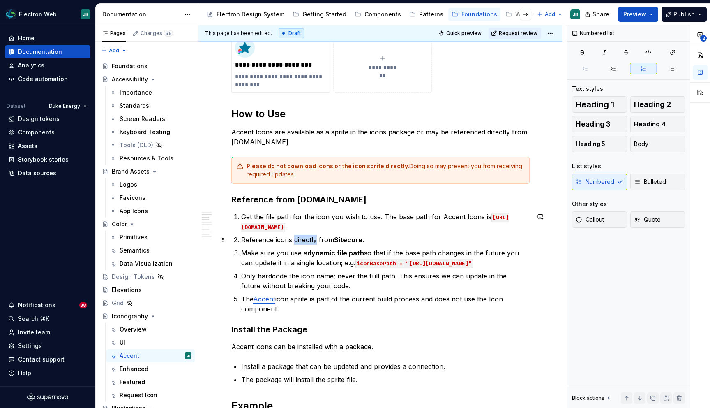
click at [299, 238] on p "Reference icons directly from Sitecore ." at bounding box center [385, 240] width 289 height 10
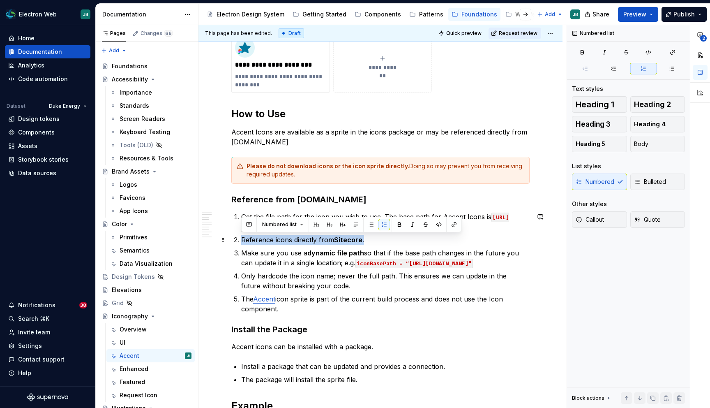
click at [299, 238] on p "Reference icons directly from Sitecore ." at bounding box center [385, 240] width 289 height 10
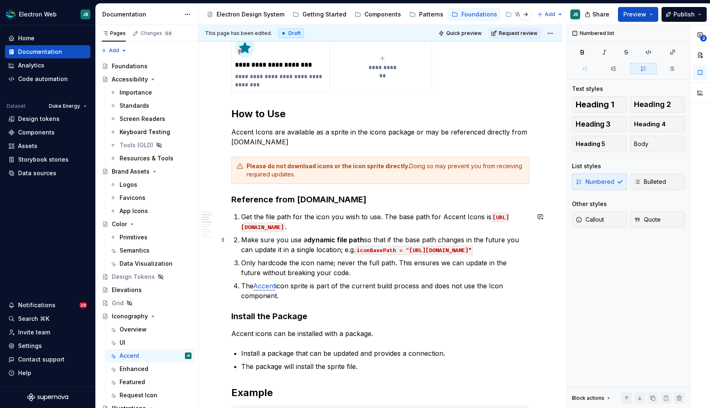
click at [280, 242] on p "Make sure you use a dynamic file path so that if the base path changes in the f…" at bounding box center [385, 245] width 289 height 20
click at [598, 217] on span "Callout" at bounding box center [590, 219] width 28 height 8
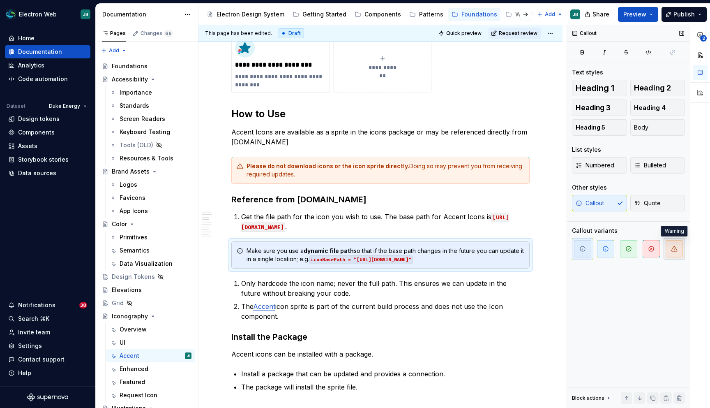
click at [677, 249] on icon "button" at bounding box center [675, 248] width 6 height 5
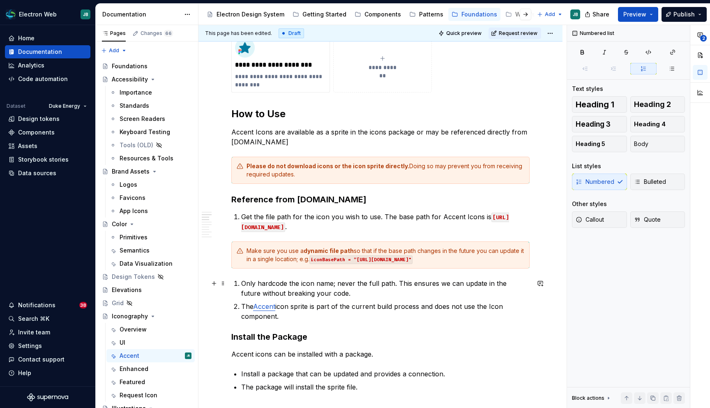
click at [418, 280] on p "Only hardcode the icon name; never the full path. This ensures we can update in…" at bounding box center [385, 288] width 289 height 20
click at [272, 258] on div "Make sure you use a dynamic file path so that if the base path changes in the f…" at bounding box center [386, 255] width 278 height 16
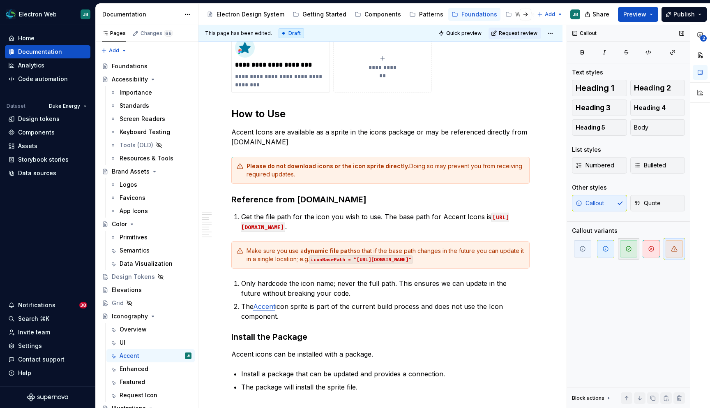
click at [629, 250] on icon "button" at bounding box center [629, 248] width 7 height 7
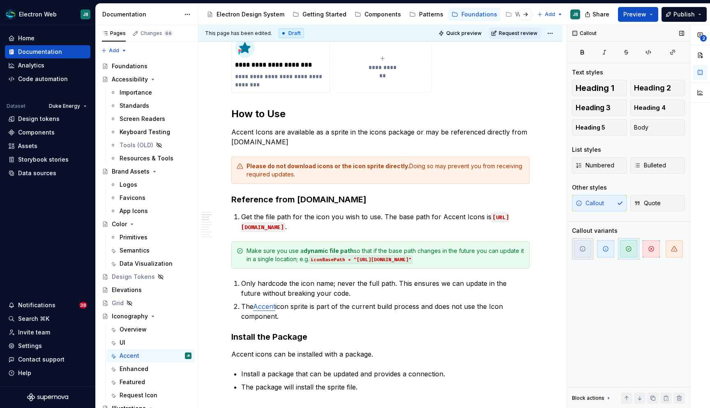
click at [582, 247] on icon "button" at bounding box center [583, 248] width 7 height 7
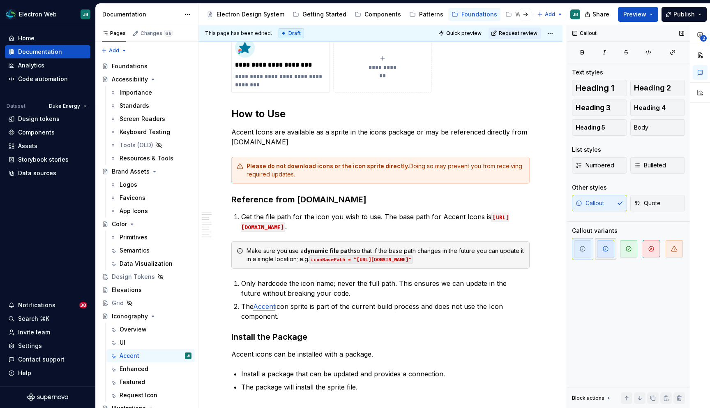
click at [605, 252] on span "button" at bounding box center [605, 248] width 17 height 17
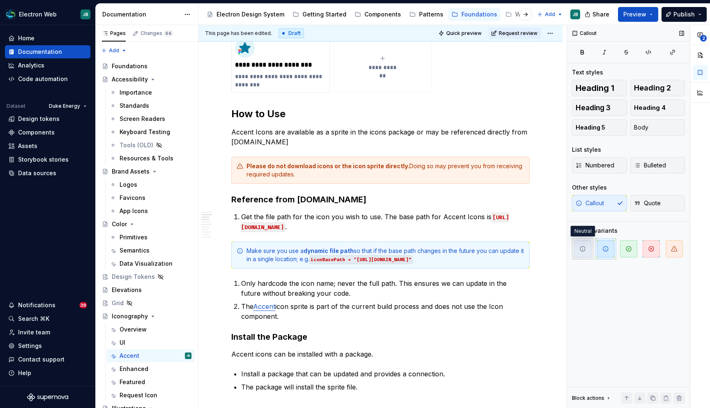
click at [585, 251] on icon "button" at bounding box center [583, 248] width 7 height 7
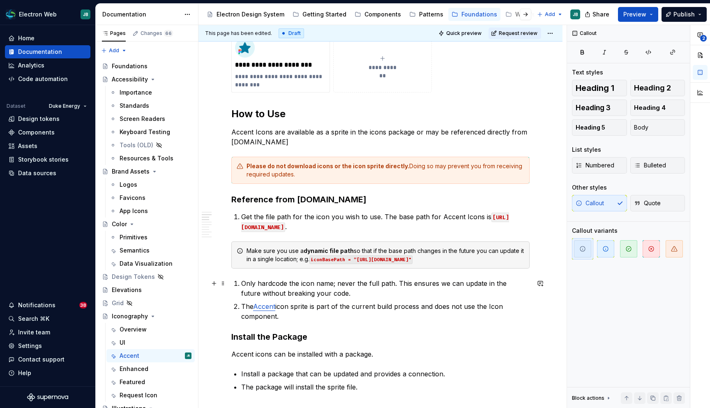
click at [248, 285] on p "Only hardcode the icon name; never the full path. This ensures we can update in…" at bounding box center [385, 288] width 289 height 20
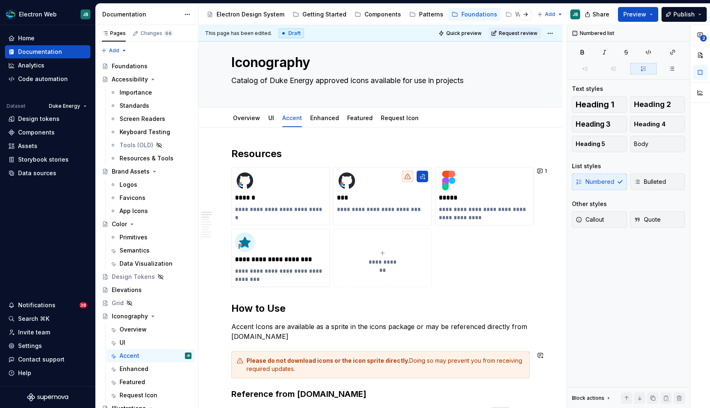
scroll to position [0, 0]
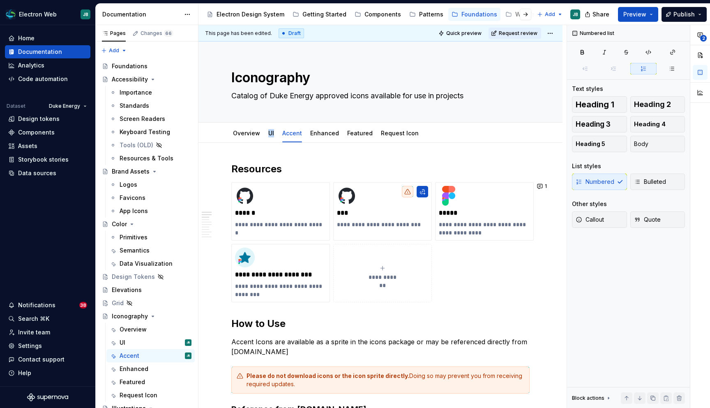
type textarea "*"
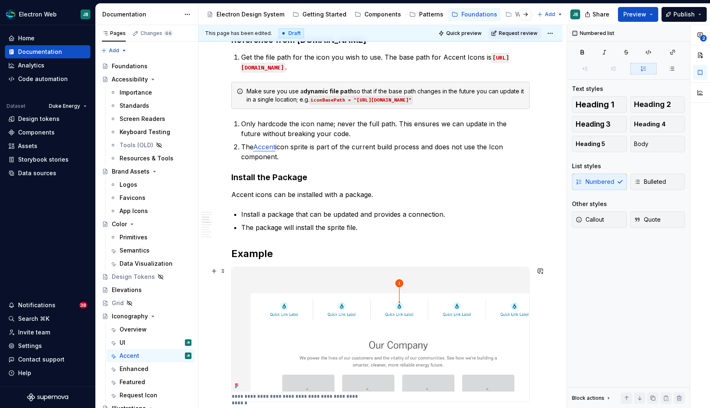
scroll to position [369, 0]
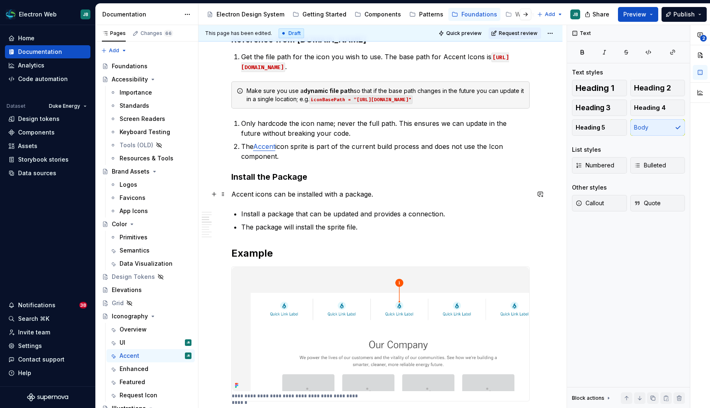
click at [385, 193] on p "Accent icons can be installed with a package." at bounding box center [380, 194] width 298 height 10
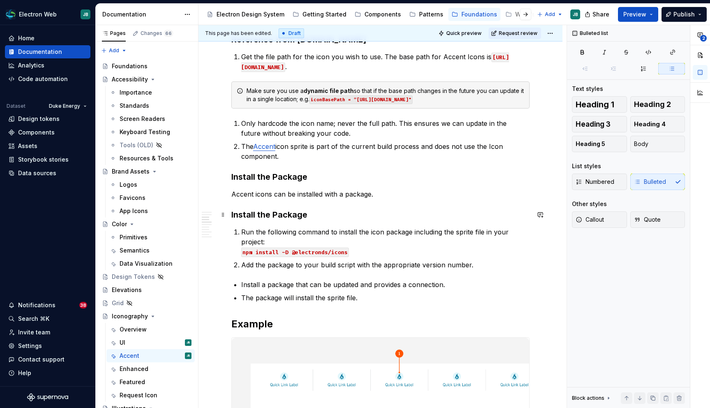
click at [275, 217] on h3 "Install the Package" at bounding box center [380, 215] width 298 height 12
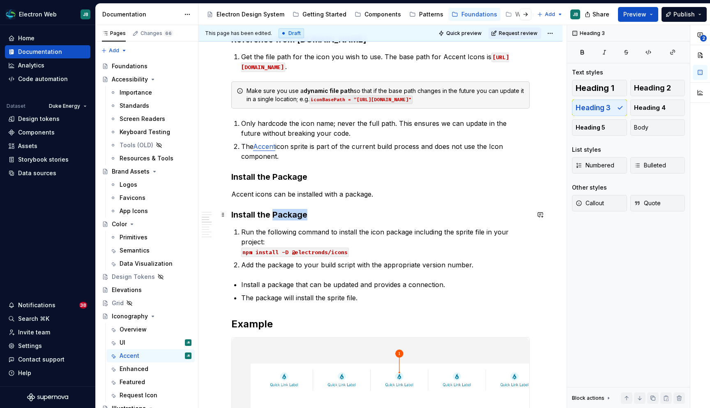
click at [275, 217] on h3 "Install the Package" at bounding box center [380, 215] width 298 height 12
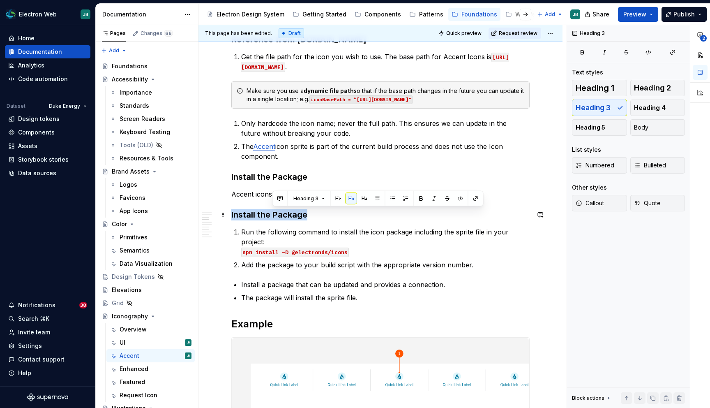
click at [275, 217] on h3 "Install the Package" at bounding box center [380, 215] width 298 height 12
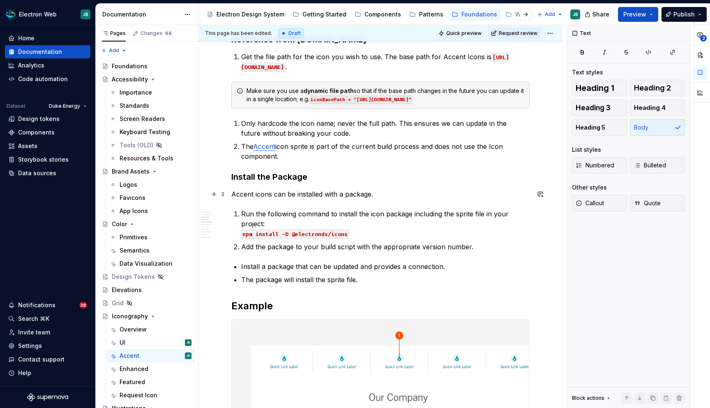
click at [289, 193] on p "Accent icons can be installed with a package." at bounding box center [380, 194] width 298 height 10
click at [379, 217] on p "Run the following command to install the icon package including the sprite file…" at bounding box center [385, 224] width 289 height 30
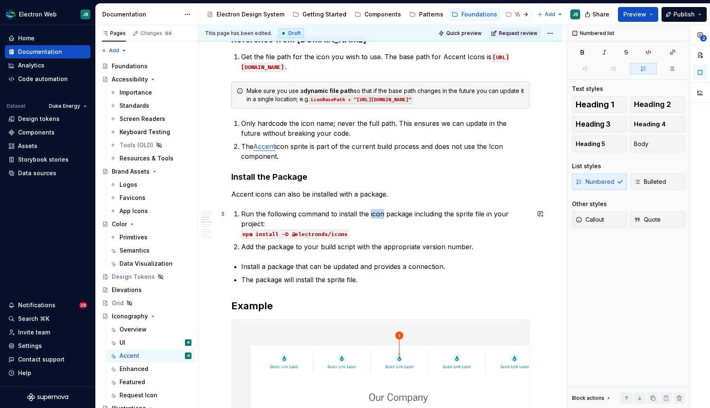
click at [379, 217] on p "Run the following command to install the icon package including the sprite file…" at bounding box center [385, 224] width 289 height 30
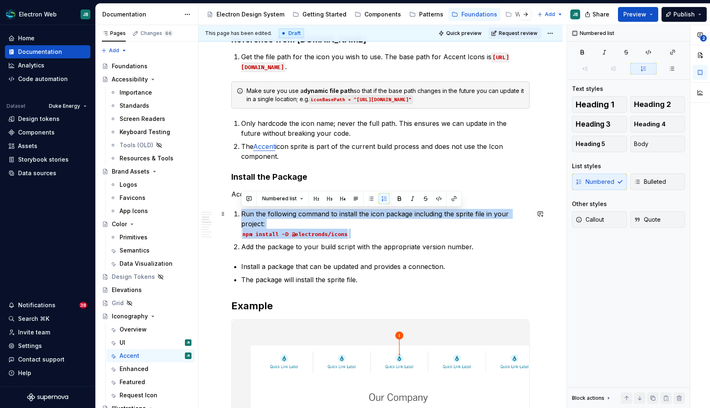
click at [379, 217] on p "Run the following command to install the icon package including the sprite file…" at bounding box center [385, 224] width 289 height 30
click at [250, 195] on button "button" at bounding box center [249, 199] width 12 height 12
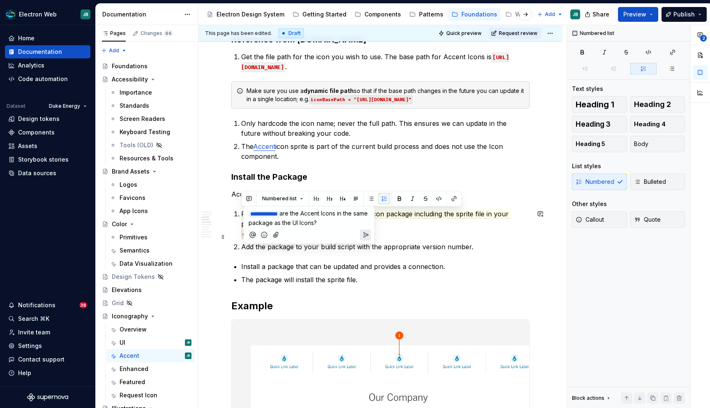
click at [366, 232] on icon "Send" at bounding box center [366, 234] width 5 height 5
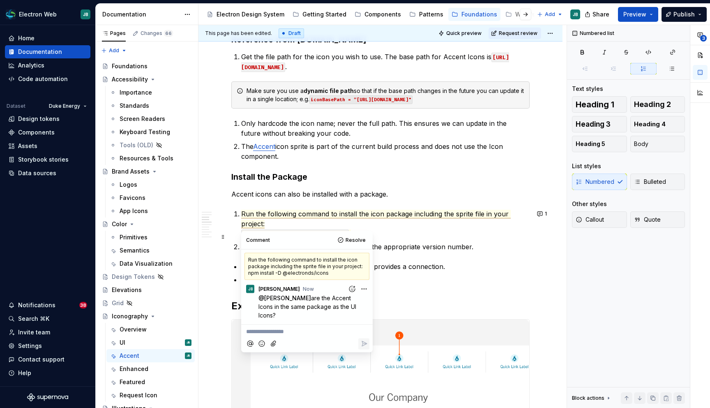
click at [424, 242] on p "Add the package to your build script with the appropriate version number." at bounding box center [385, 247] width 289 height 10
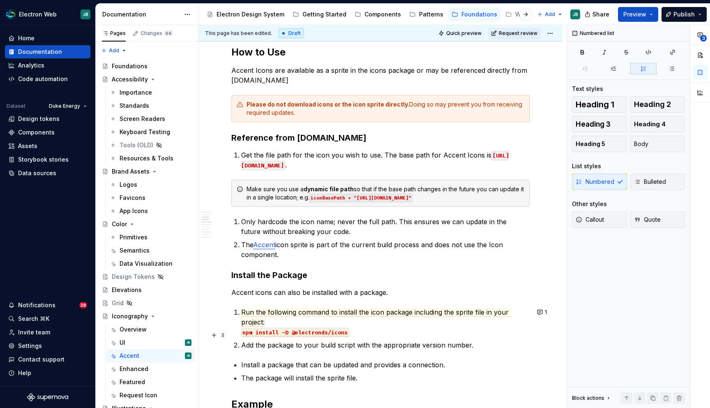
scroll to position [226, 0]
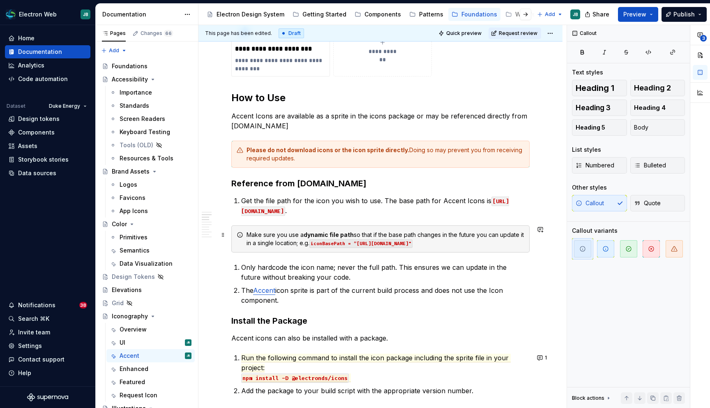
click at [247, 233] on div "Make sure you use a dynamic file path so that if the base path changes in the f…" at bounding box center [386, 239] width 278 height 16
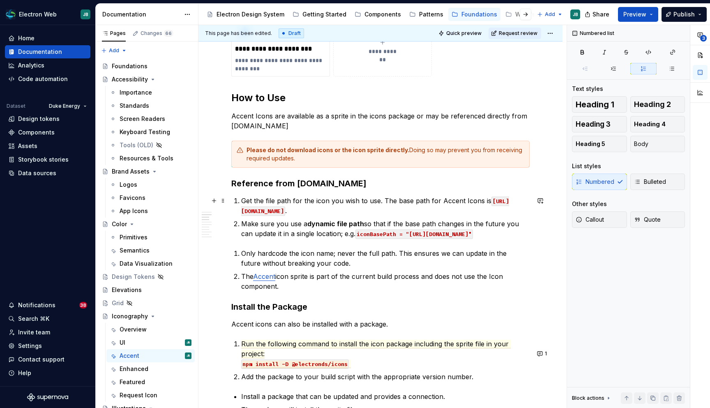
click at [256, 209] on code "[URL][DOMAIN_NAME]" at bounding box center [375, 205] width 268 height 19
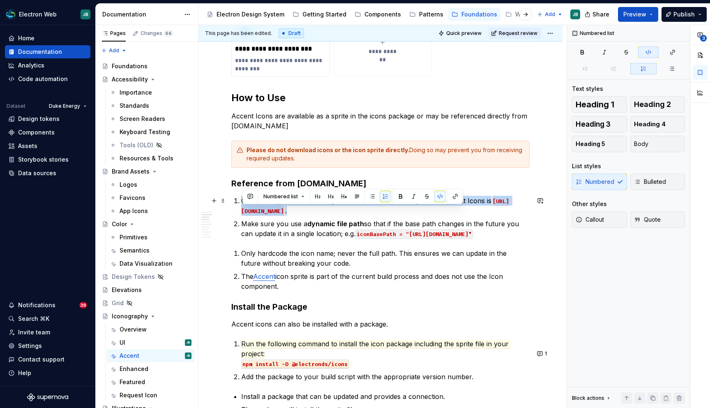
click at [256, 209] on code "[URL][DOMAIN_NAME]" at bounding box center [375, 205] width 268 height 19
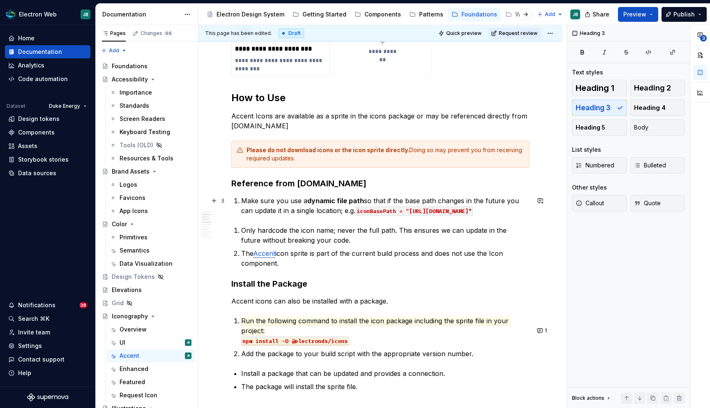
click at [394, 215] on p "Make sure you use a dynamic file path so that if the base path changes in the f…" at bounding box center [385, 206] width 289 height 20
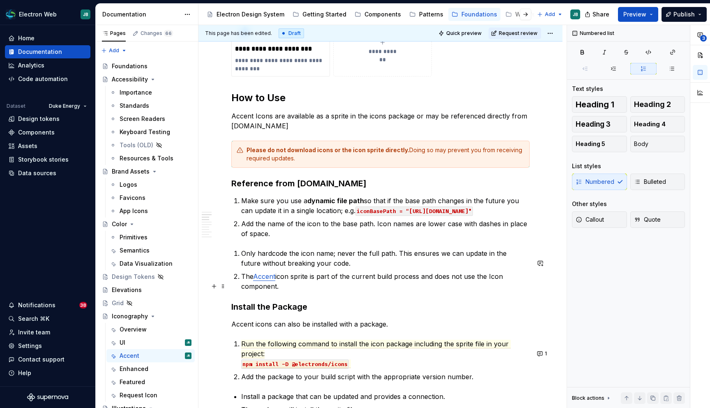
click at [268, 280] on link "Accent" at bounding box center [264, 276] width 22 height 8
click at [415, 289] on p "The Accent icon sprite is part of the current build process and does not use th…" at bounding box center [385, 281] width 289 height 20
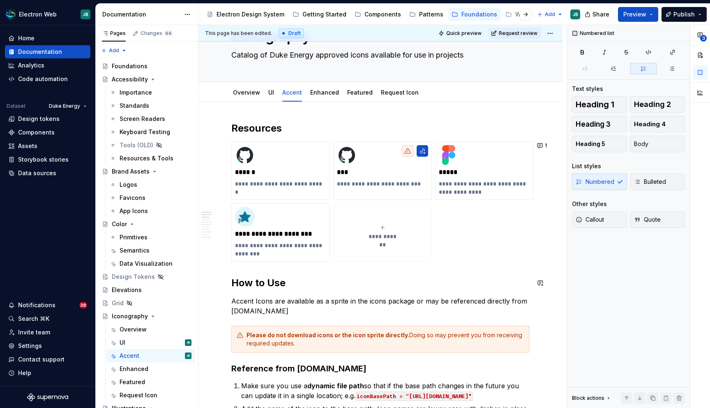
scroll to position [43, 0]
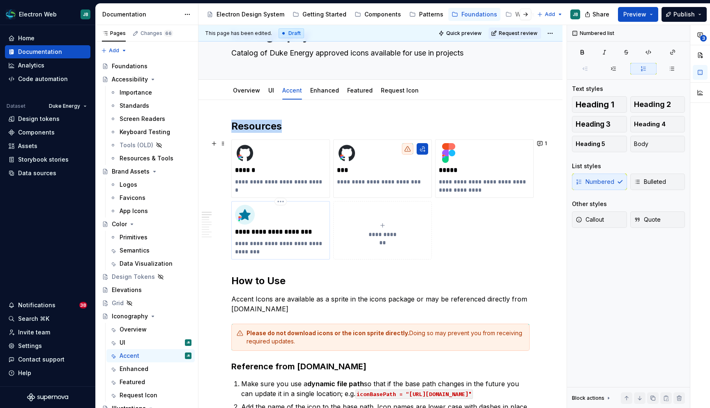
click at [247, 220] on img at bounding box center [245, 215] width 20 height 20
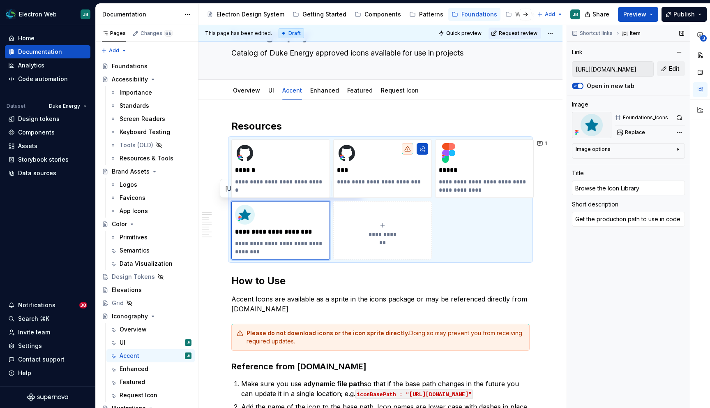
click at [624, 67] on input "[URL][DOMAIN_NAME]" at bounding box center [613, 69] width 81 height 15
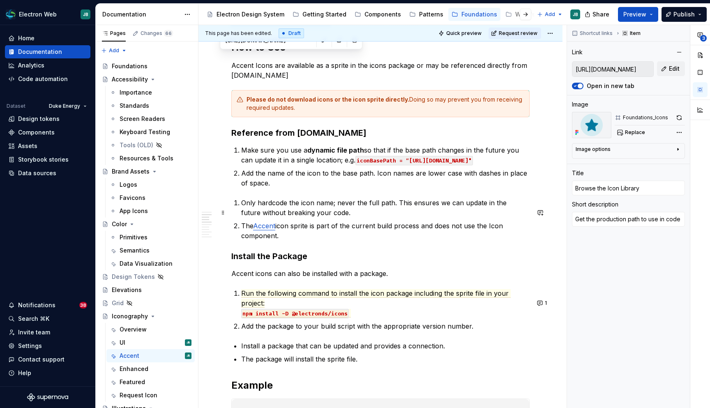
scroll to position [275, 0]
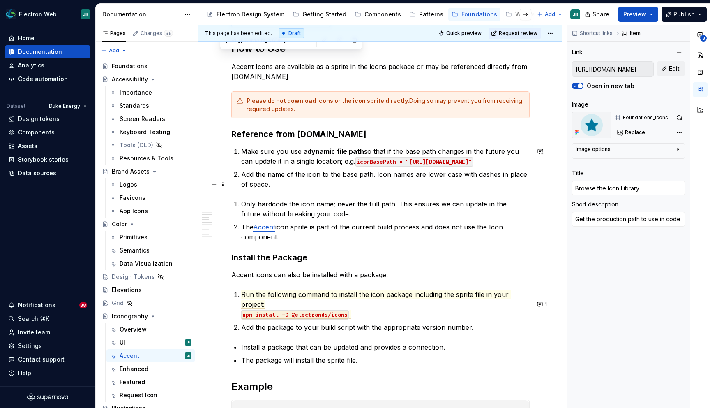
type textarea "*"
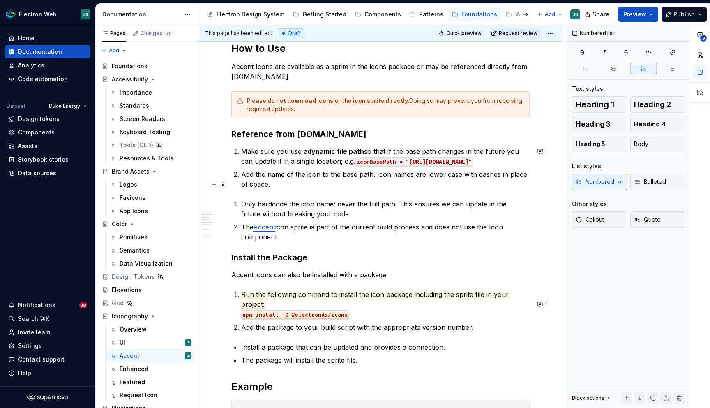
click at [270, 189] on p "Add the name of the icon to the base path. Icon names are lower case with dashe…" at bounding box center [385, 179] width 289 height 20
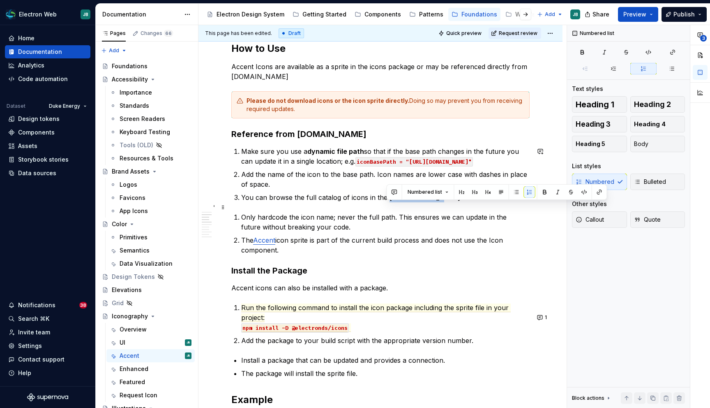
drag, startPoint x: 424, startPoint y: 208, endPoint x: 386, endPoint y: 208, distance: 38.2
click at [386, 202] on p "You can browse the full catalog of icons in the [GEOGRAPHIC_DATA]." at bounding box center [385, 197] width 289 height 10
click at [583, 194] on button "button" at bounding box center [585, 192] width 12 height 12
click at [598, 191] on button "button" at bounding box center [600, 192] width 12 height 12
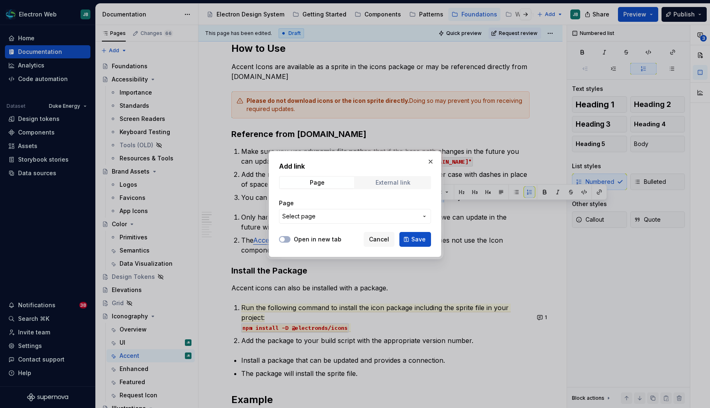
click at [394, 185] on div "External link" at bounding box center [393, 182] width 35 height 7
click at [335, 213] on input "URL" at bounding box center [355, 216] width 152 height 15
paste input "[URL][DOMAIN_NAME]"
type input "[URL][DOMAIN_NAME]"
click at [284, 240] on span "button" at bounding box center [282, 239] width 5 height 5
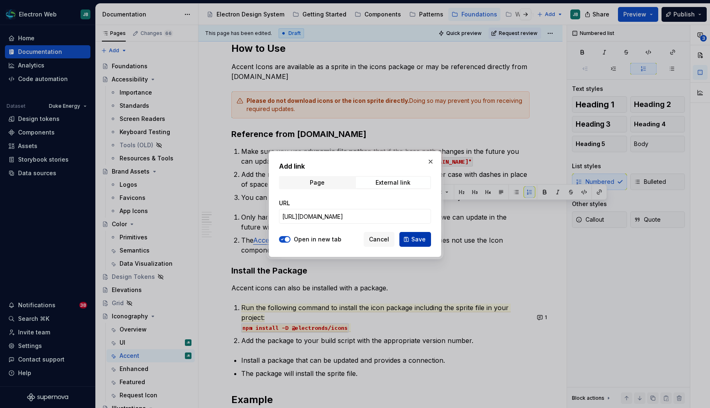
click at [417, 239] on span "Save" at bounding box center [418, 239] width 14 height 8
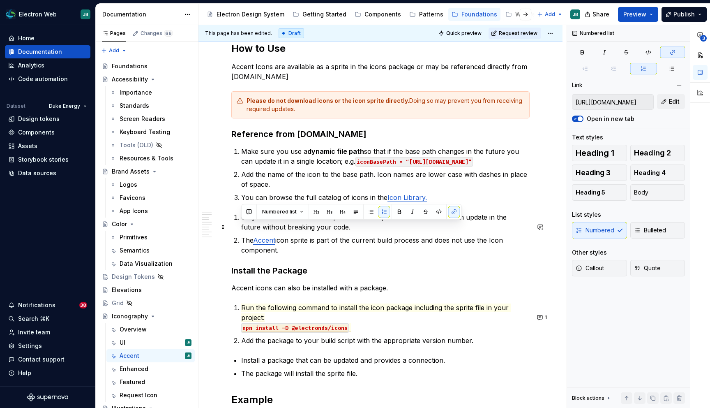
drag, startPoint x: 288, startPoint y: 256, endPoint x: 231, endPoint y: 224, distance: 65.2
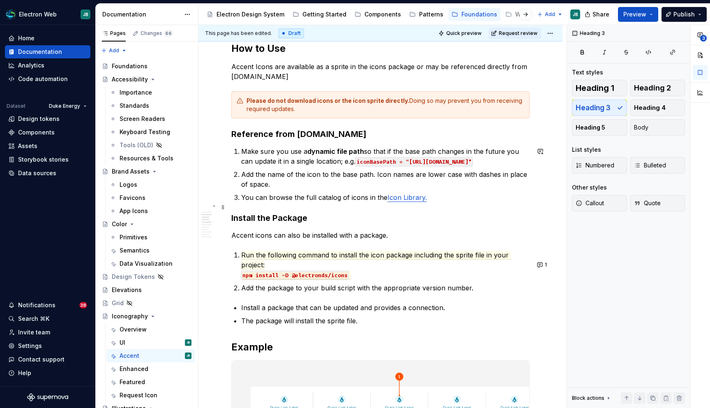
click at [439, 202] on p "You can browse the full catalog of icons in the [GEOGRAPHIC_DATA]." at bounding box center [385, 197] width 289 height 10
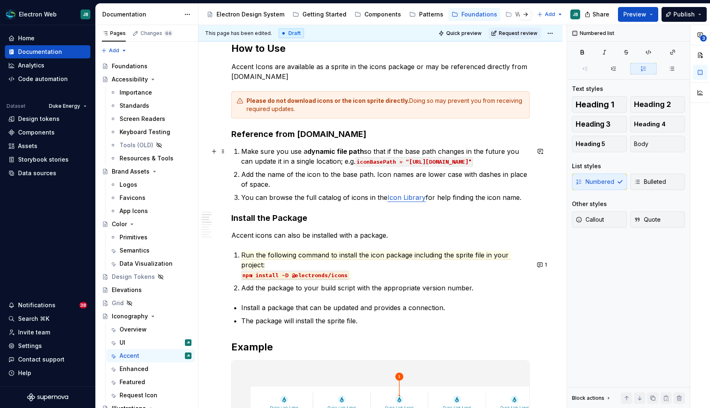
click at [327, 162] on p "Make sure you use a dynamic file path so that if the base path changes in the f…" at bounding box center [385, 156] width 289 height 20
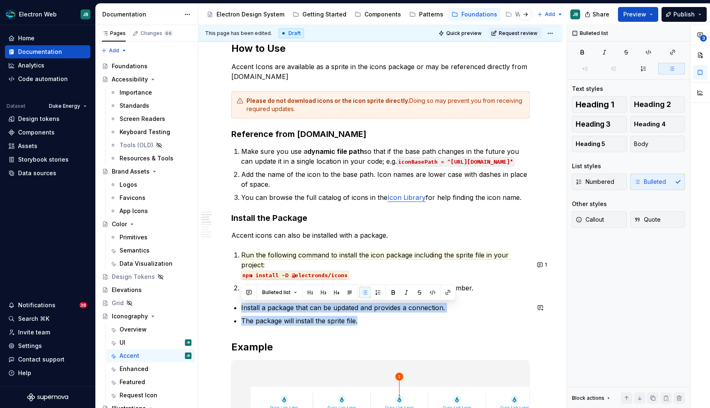
drag, startPoint x: 360, startPoint y: 321, endPoint x: 228, endPoint y: 302, distance: 133.7
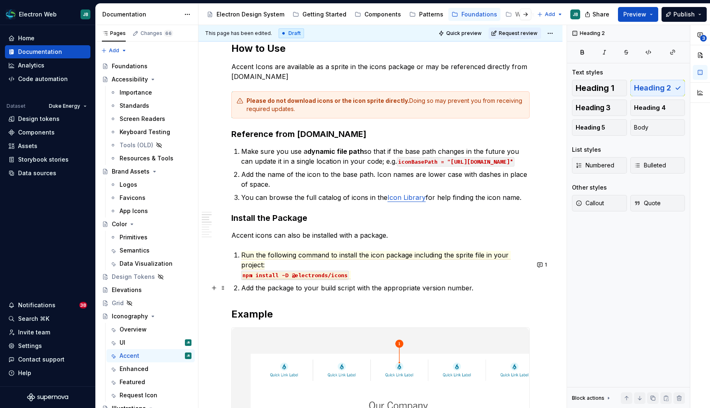
click at [460, 288] on p "Add the package to your build script with the appropriate version number." at bounding box center [385, 288] width 289 height 10
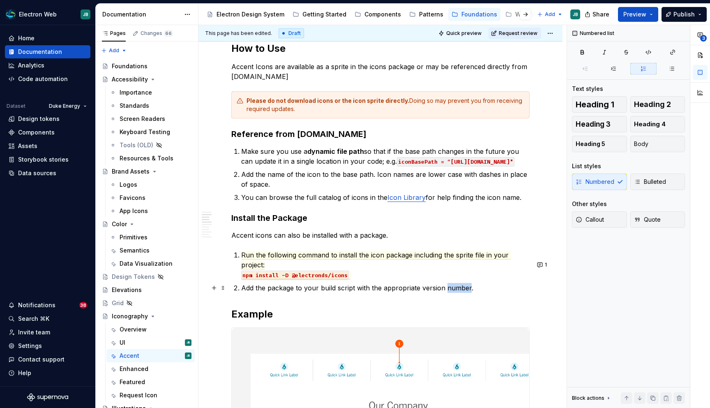
click at [460, 288] on p "Add the package to your build script with the appropriate version number." at bounding box center [385, 288] width 289 height 10
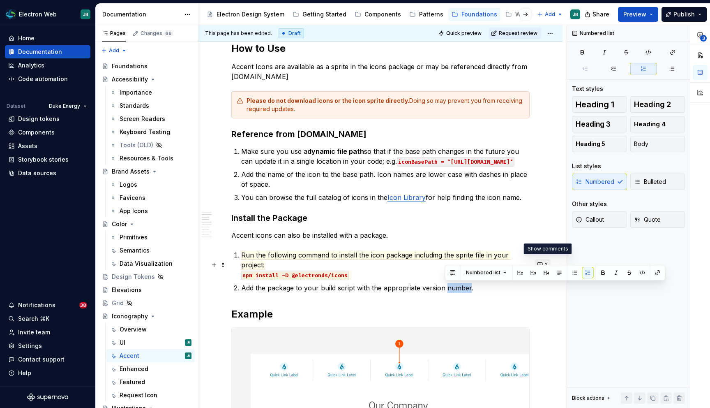
click at [544, 263] on button "1" at bounding box center [543, 265] width 16 height 12
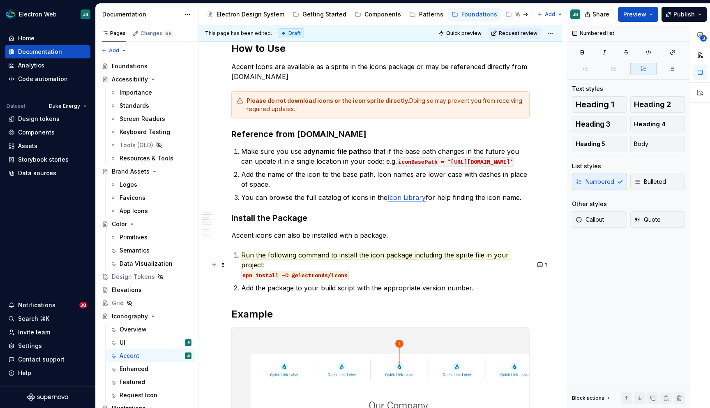
click at [362, 277] on p "Run the following command to install the icon package including the sprite file…" at bounding box center [385, 265] width 289 height 30
click at [462, 287] on p "Add the package to your build script with the appropriate version number." at bounding box center [385, 288] width 289 height 10
click at [481, 289] on p "Add the package to your build script with the appropriate version number." at bounding box center [385, 288] width 289 height 10
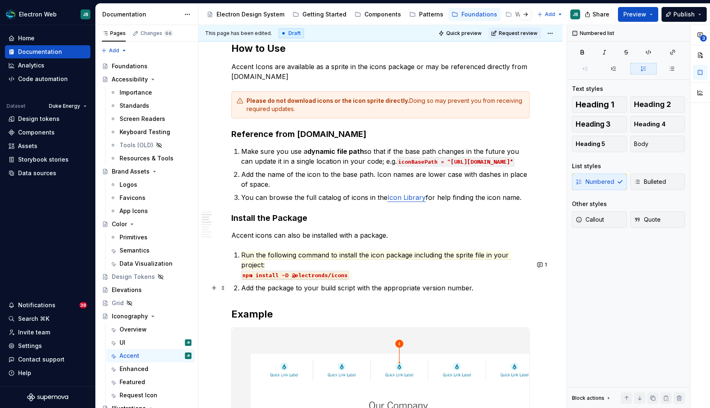
click at [481, 289] on p "Add the package to your build script with the appropriate version number." at bounding box center [385, 288] width 289 height 10
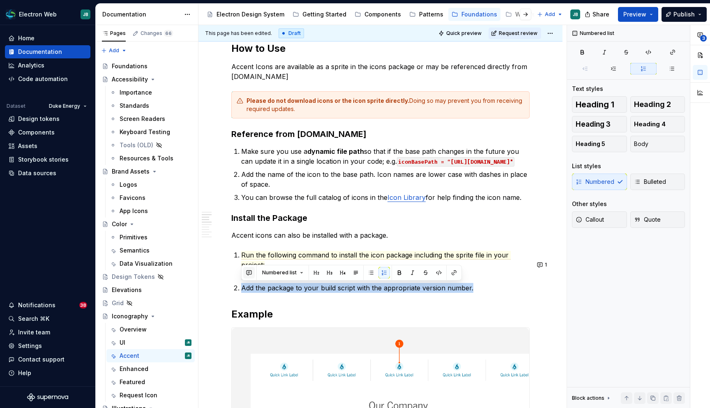
click at [249, 271] on button "button" at bounding box center [249, 273] width 12 height 12
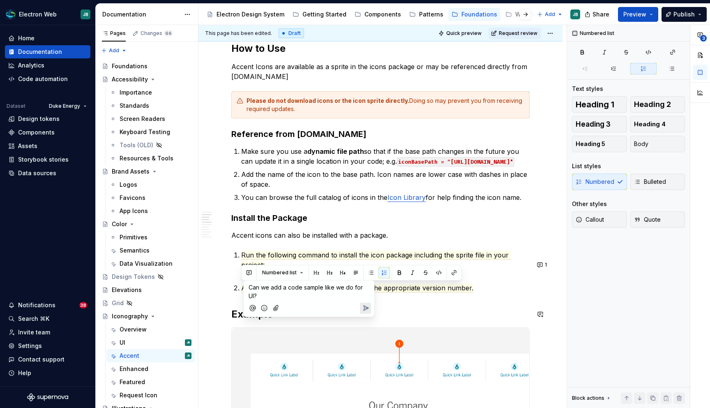
click at [368, 306] on icon "Send" at bounding box center [366, 308] width 8 height 8
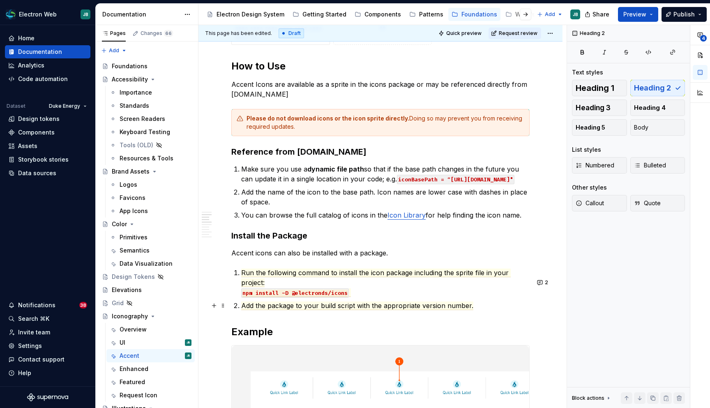
scroll to position [256, 0]
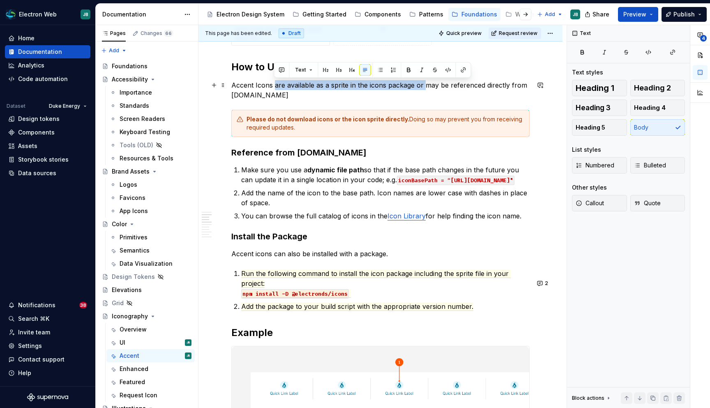
drag, startPoint x: 422, startPoint y: 85, endPoint x: 275, endPoint y: 82, distance: 147.2
click at [275, 82] on p "Accent Icons are available as a sprite in the icons package or may be reference…" at bounding box center [380, 90] width 298 height 20
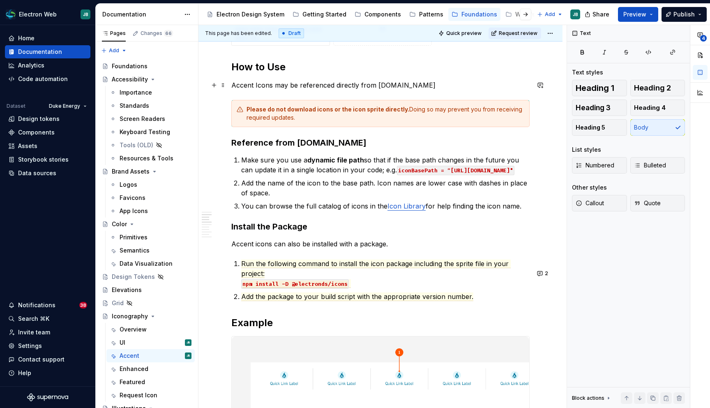
click at [434, 86] on p "Accent Icons may be referenced directly from [DOMAIN_NAME]" at bounding box center [380, 85] width 298 height 10
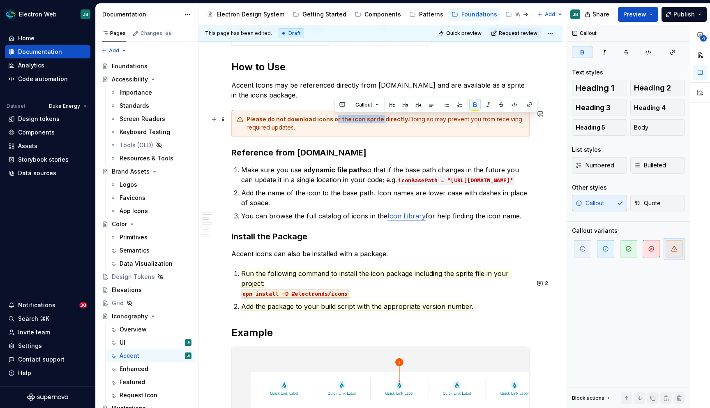
drag, startPoint x: 381, startPoint y: 119, endPoint x: 333, endPoint y: 118, distance: 47.3
click at [333, 118] on strong "Please do not download icons or the icon sprite directly." at bounding box center [328, 118] width 163 height 7
click at [329, 128] on div "Please do not download icons or the icon sprite directly. Doing so may prevent …" at bounding box center [386, 123] width 278 height 16
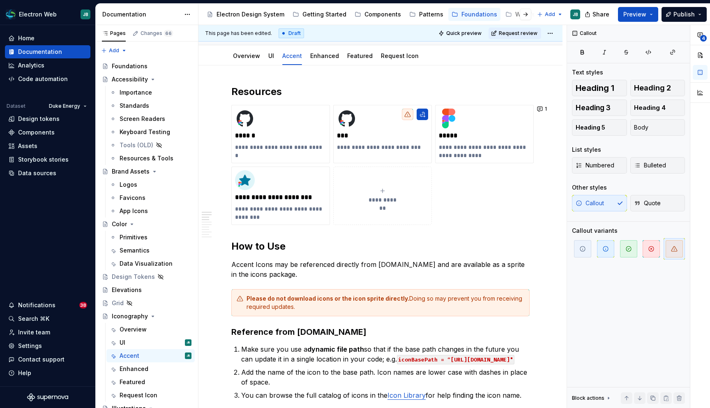
scroll to position [150, 0]
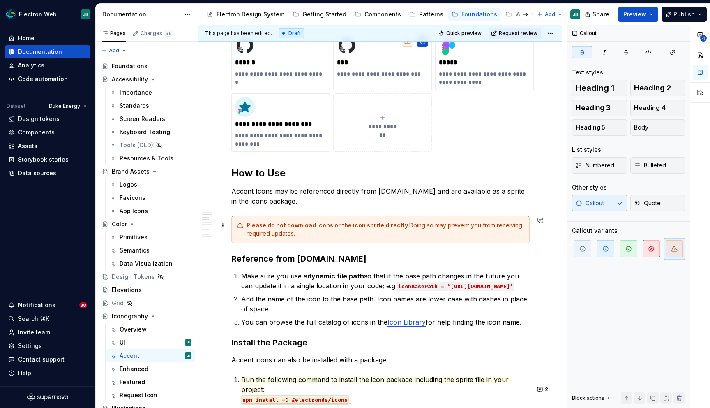
click at [354, 223] on strong "Please do not download icons or the icon sprite directly." at bounding box center [328, 225] width 163 height 7
copy div "Please do not download icons or the icon sprite directly. Doing so may prevent …"
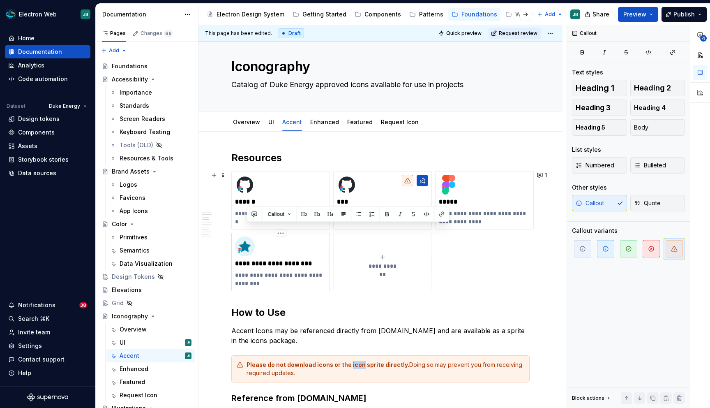
scroll to position [0, 0]
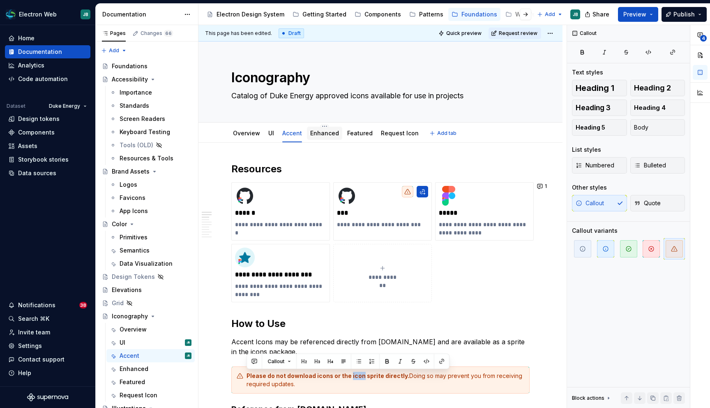
click at [324, 136] on link "Enhanced" at bounding box center [324, 132] width 29 height 7
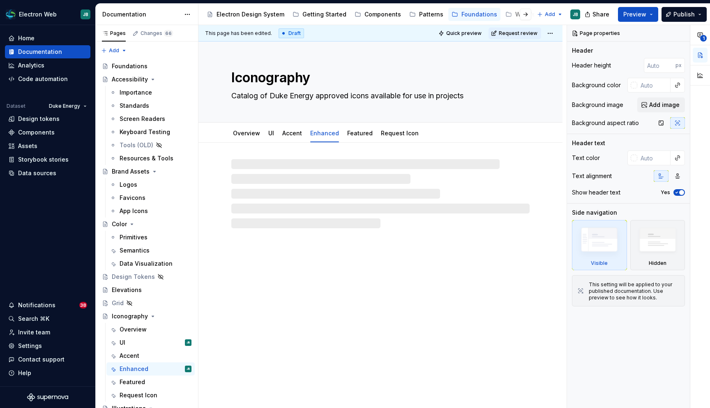
type textarea "*"
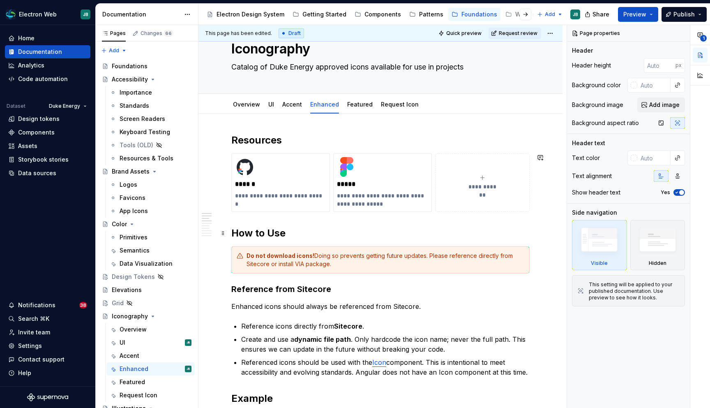
scroll to position [30, 0]
click at [325, 260] on div "Do not download icons! Doing so prevents getting future updates. Please referen…" at bounding box center [386, 259] width 278 height 16
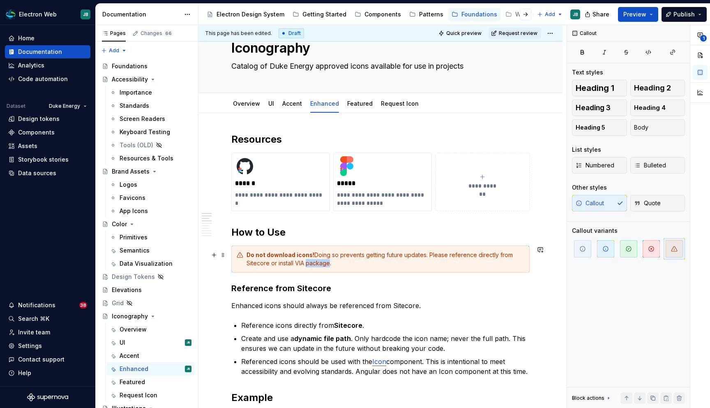
click at [325, 260] on div "Do not download icons! Doing so prevents getting future updates. Please referen…" at bounding box center [386, 259] width 278 height 16
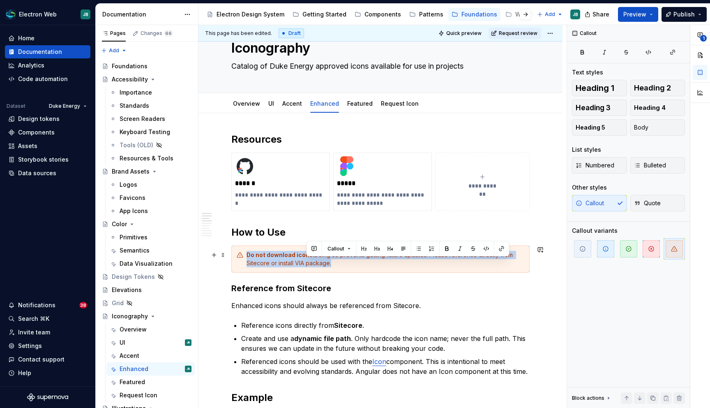
click at [325, 260] on div "Do not download icons! Doing so prevents getting future updates. Please referen…" at bounding box center [386, 259] width 278 height 16
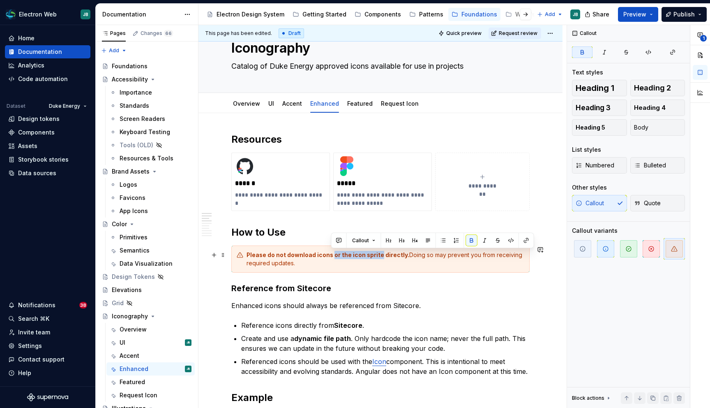
drag, startPoint x: 379, startPoint y: 255, endPoint x: 331, endPoint y: 255, distance: 47.3
click at [331, 256] on strong "Please do not download icons or the icon sprite directly." at bounding box center [328, 254] width 163 height 7
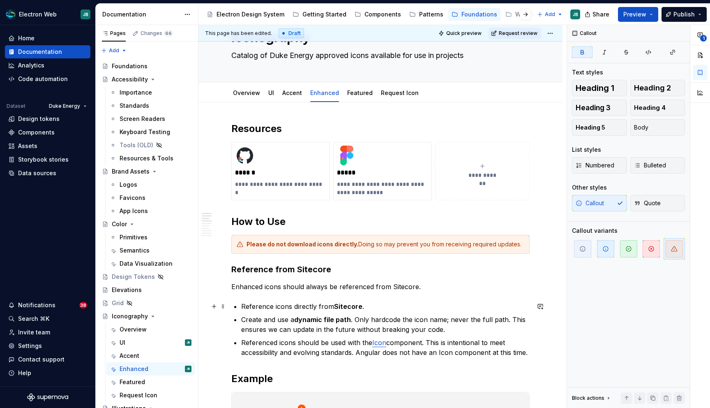
scroll to position [44, 0]
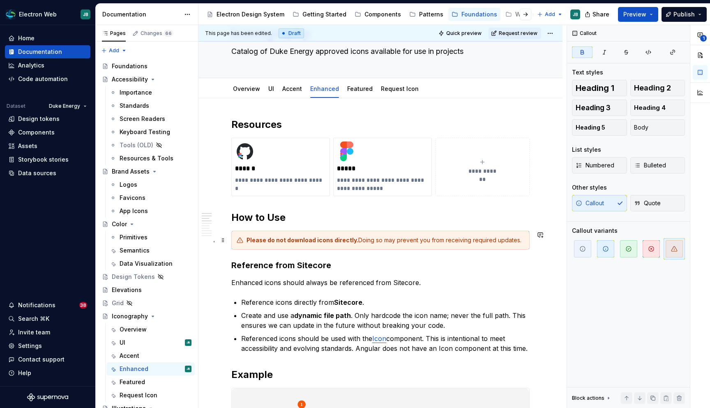
click at [404, 240] on div "Please do not download icons directly. Doing so may prevent you from receiving …" at bounding box center [386, 240] width 278 height 8
copy div "Please do not download icons directly. Doing so may prevent you from receiving …"
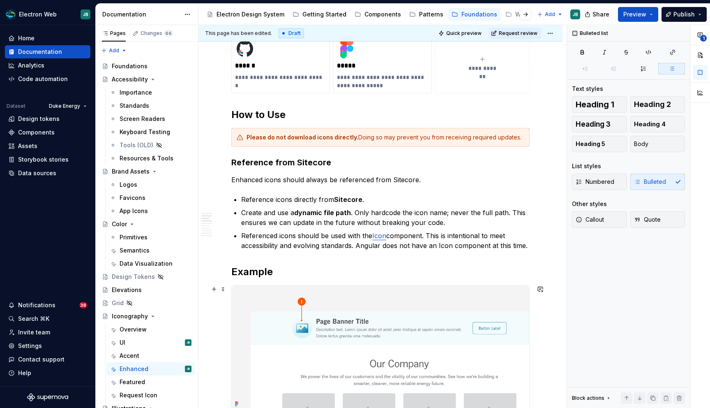
scroll to position [99, 0]
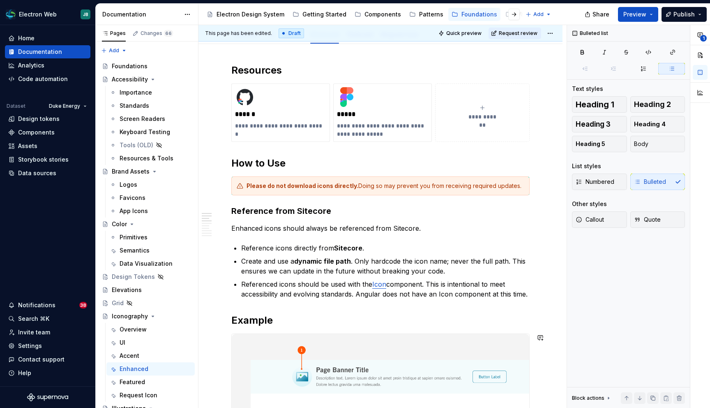
type textarea "*"
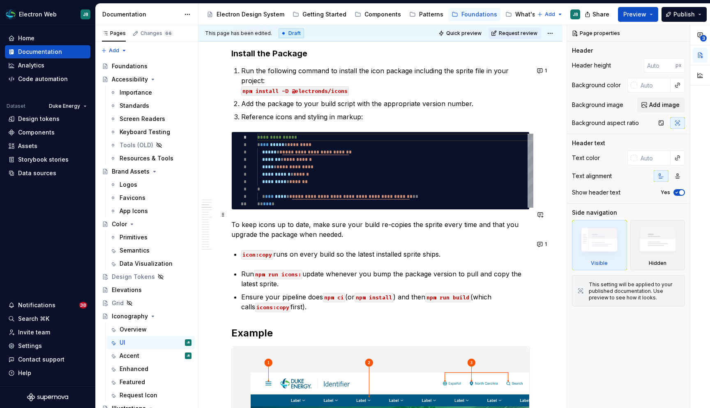
scroll to position [205, 0]
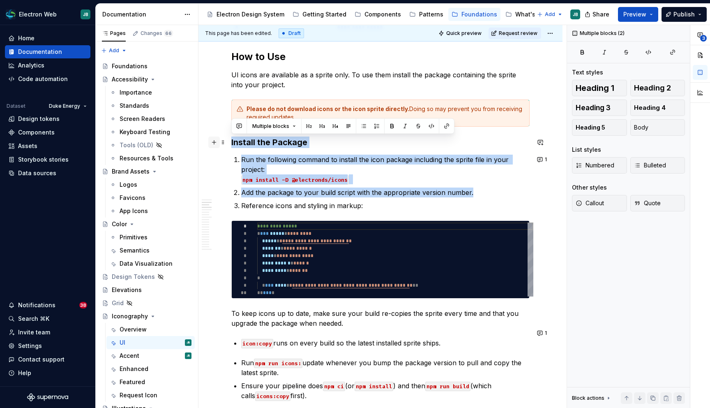
drag, startPoint x: 482, startPoint y: 185, endPoint x: 213, endPoint y: 141, distance: 272.4
copy div "Install the Package Run the following command to install the icon package inclu…"
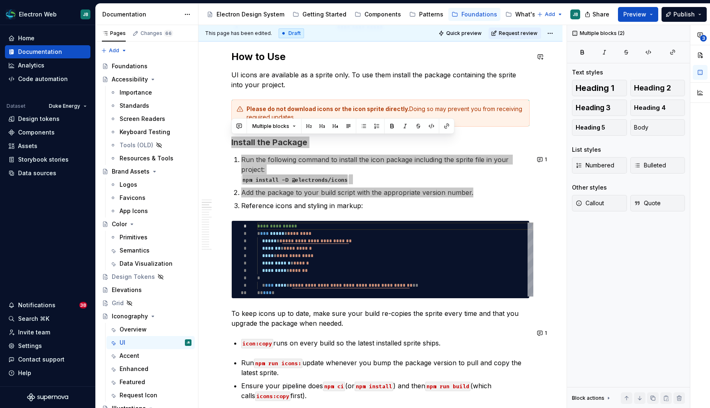
type textarea "*"
